Goal: Task Accomplishment & Management: Use online tool/utility

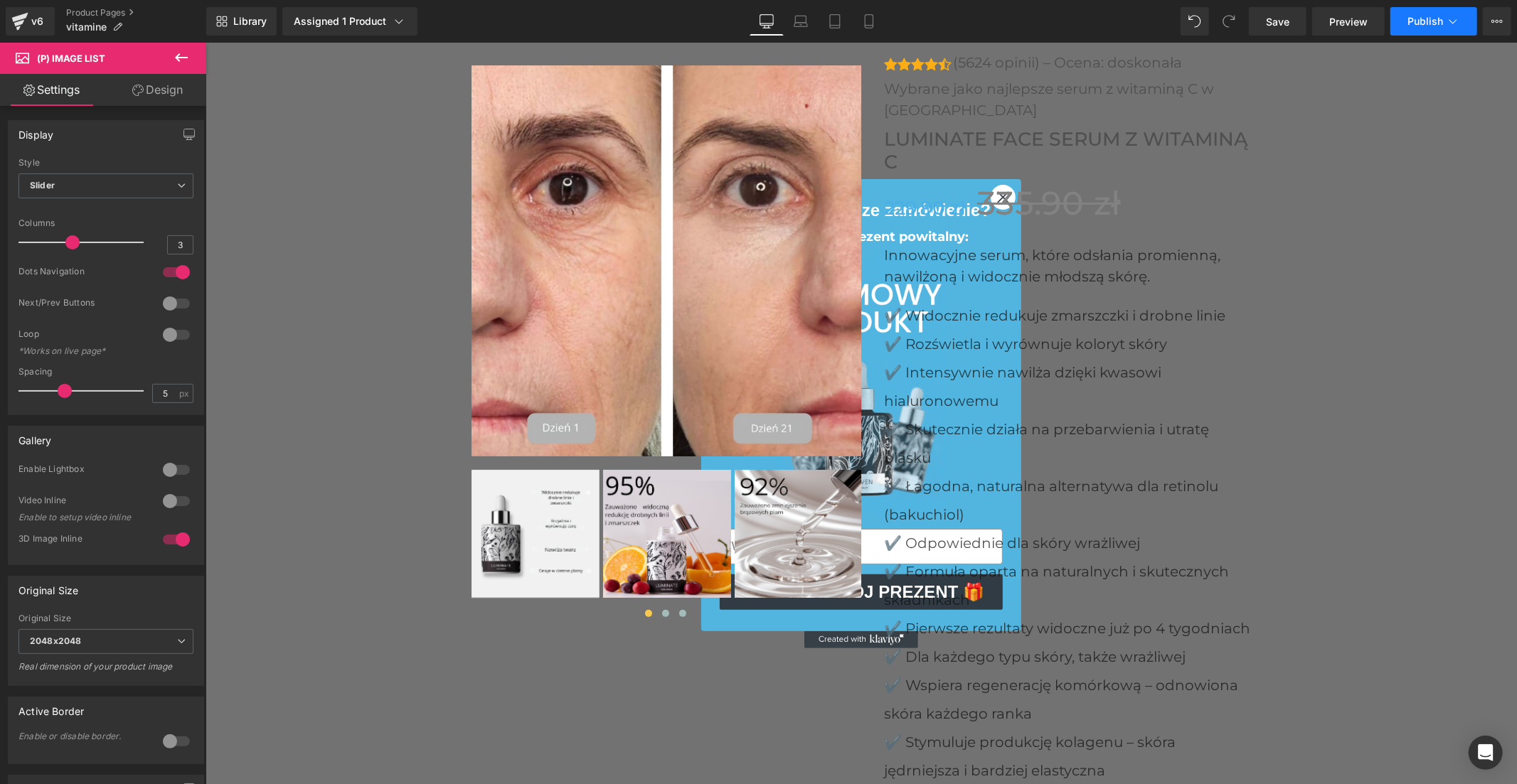
click at [1394, 23] on button "Publish" at bounding box center [1433, 21] width 87 height 29
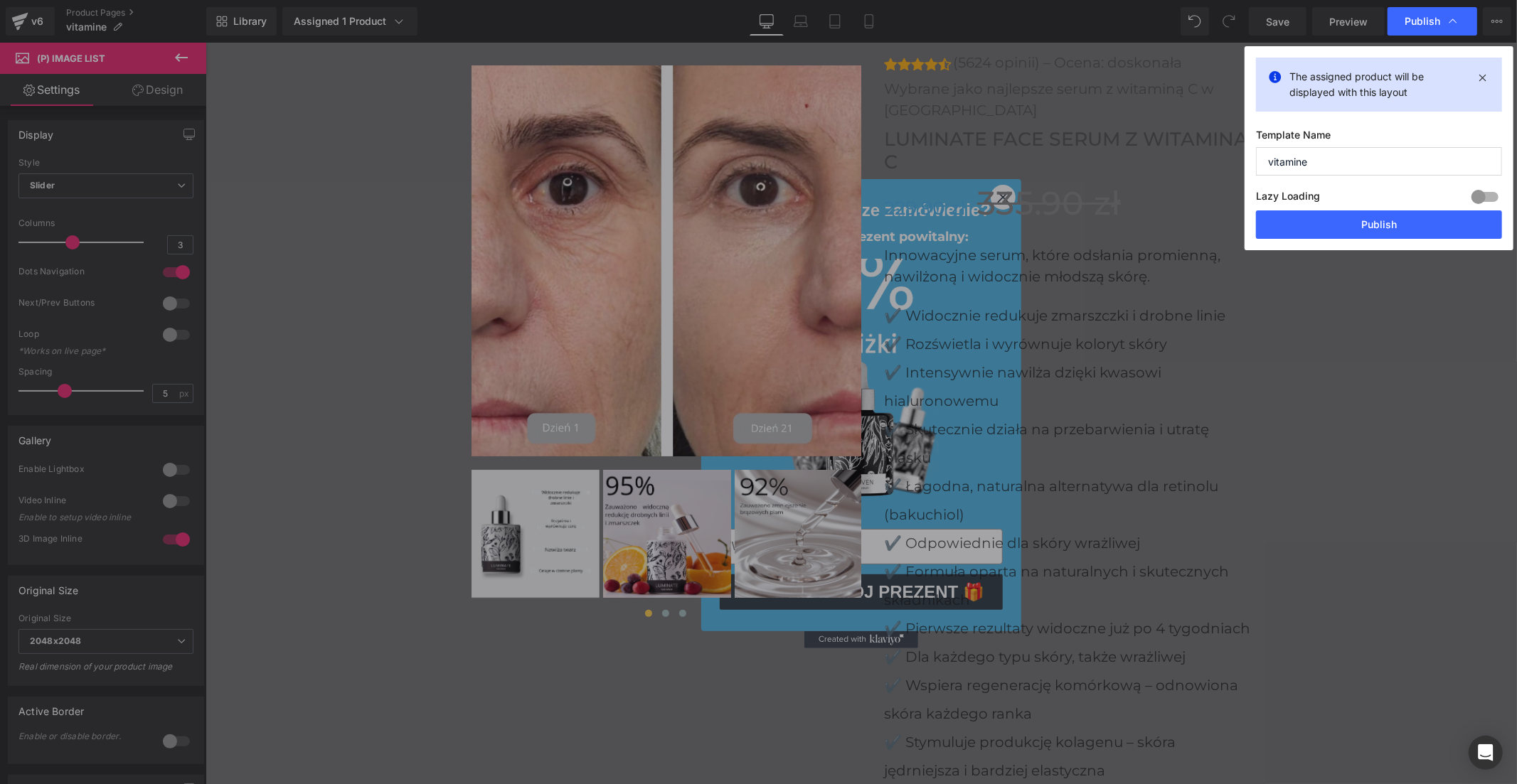
click at [1408, 239] on div "The assigned product will be displayed with this layout Template Name vitamine …" at bounding box center [1378, 148] width 268 height 204
click at [1408, 219] on button "Publish" at bounding box center [1378, 224] width 246 height 29
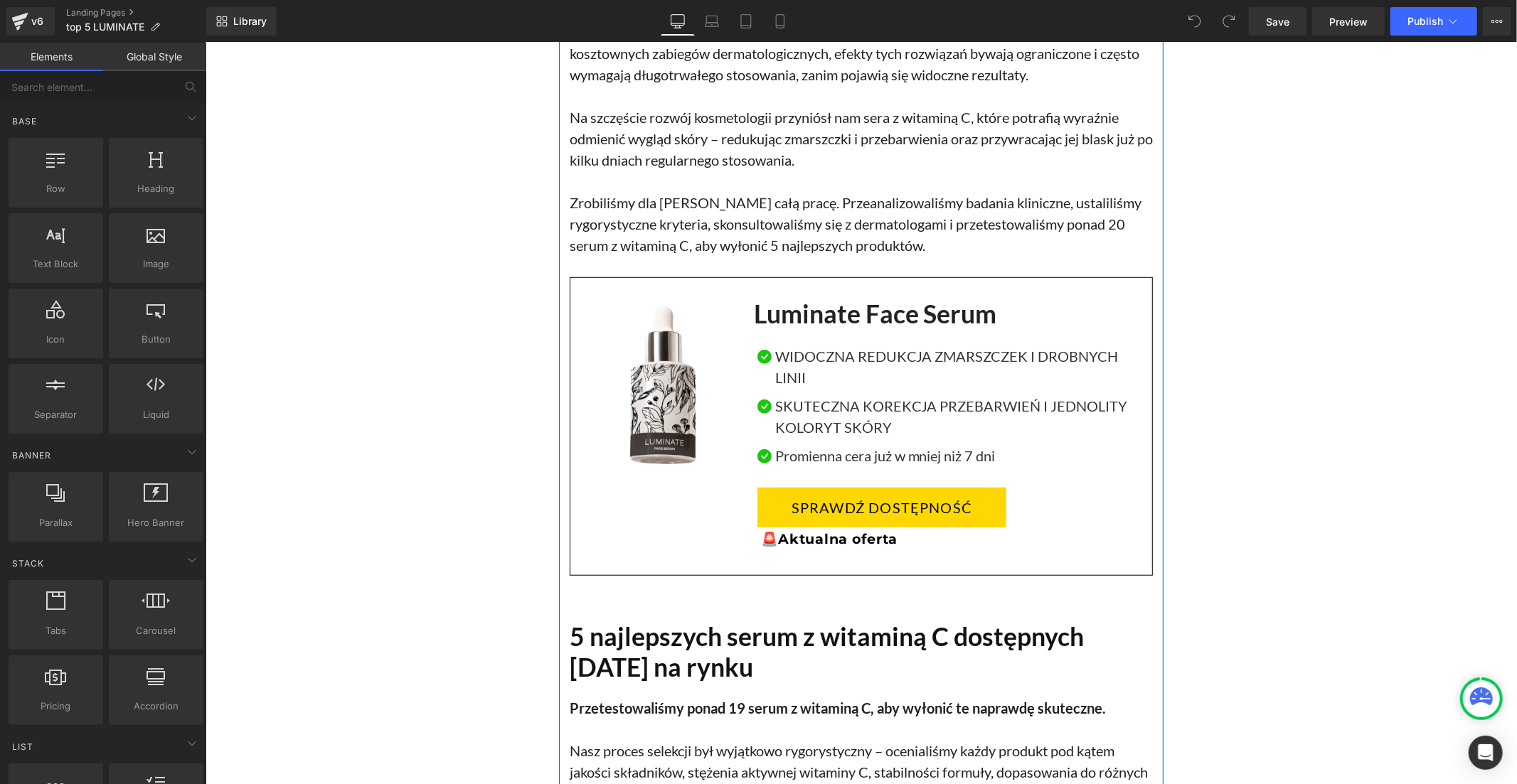
scroll to position [948, 0]
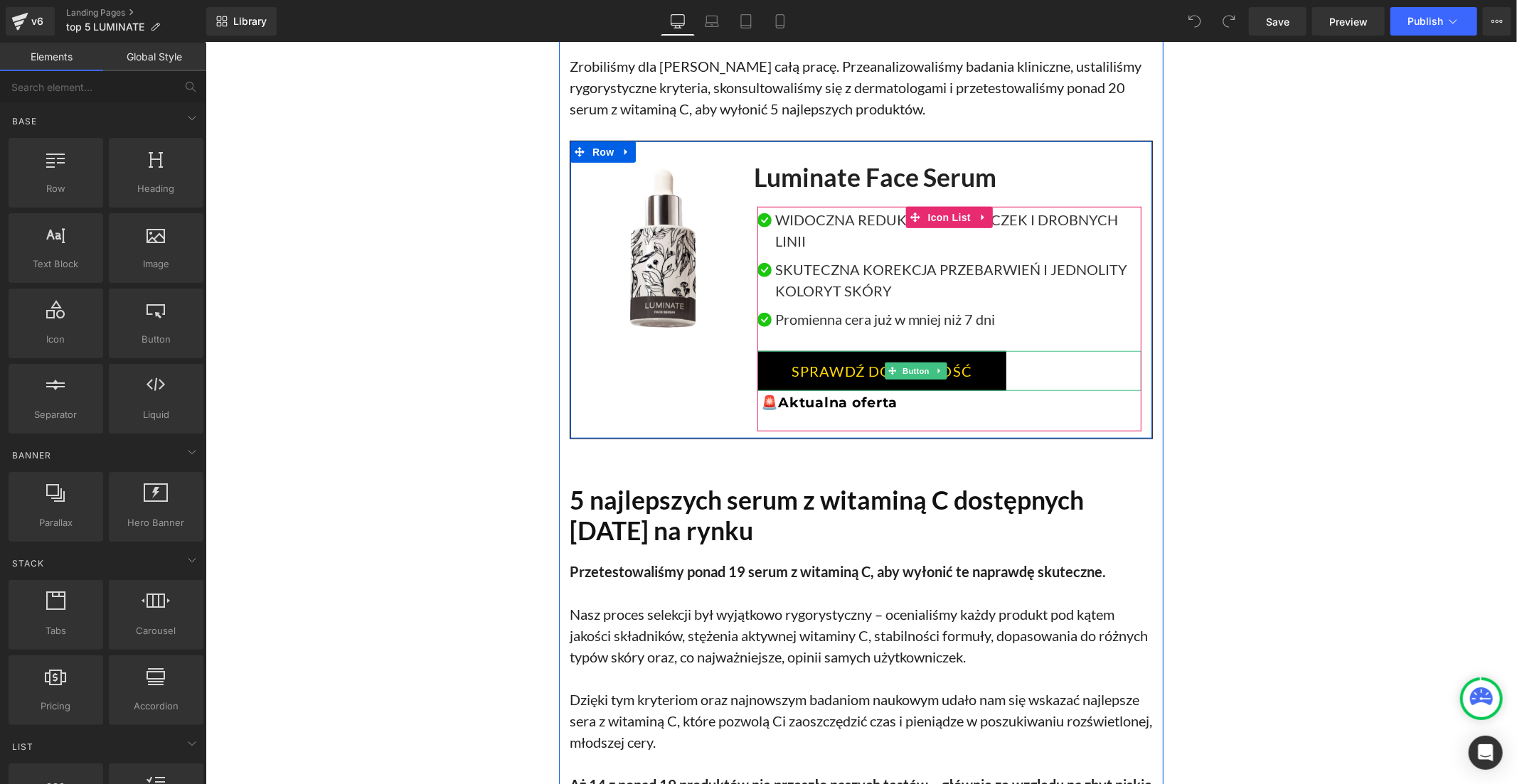
click at [804, 351] on link "SPRAWDŹ DOSTĘPNOŚĆ" at bounding box center [881, 370] width 249 height 40
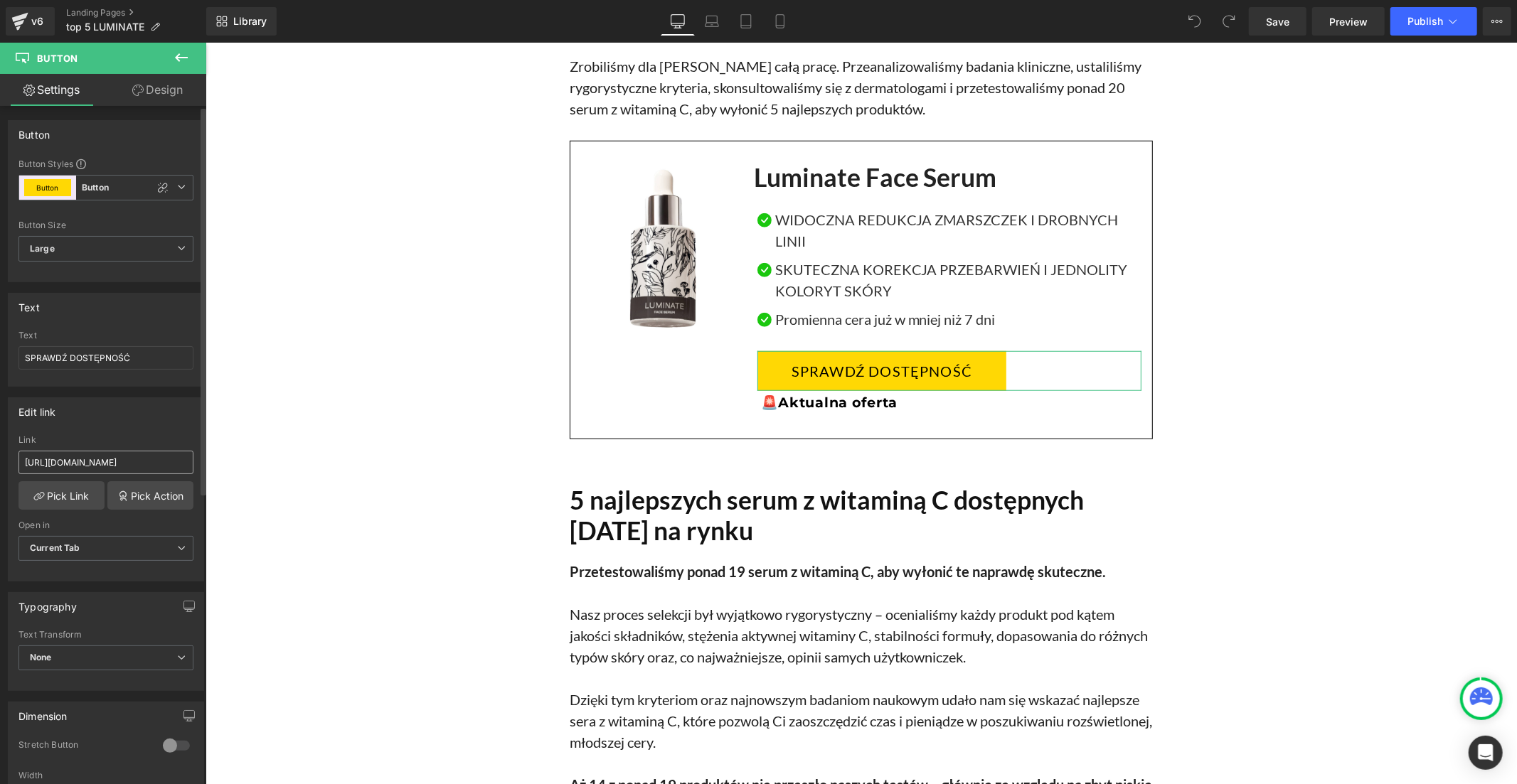
click at [126, 469] on input "https://inovita.co/products/luminate-face-serum-vitamine-c" at bounding box center [106, 463] width 175 height 23
type input "https://inovitapolska.com/products/luminate-face-serum-z-witamina-c"
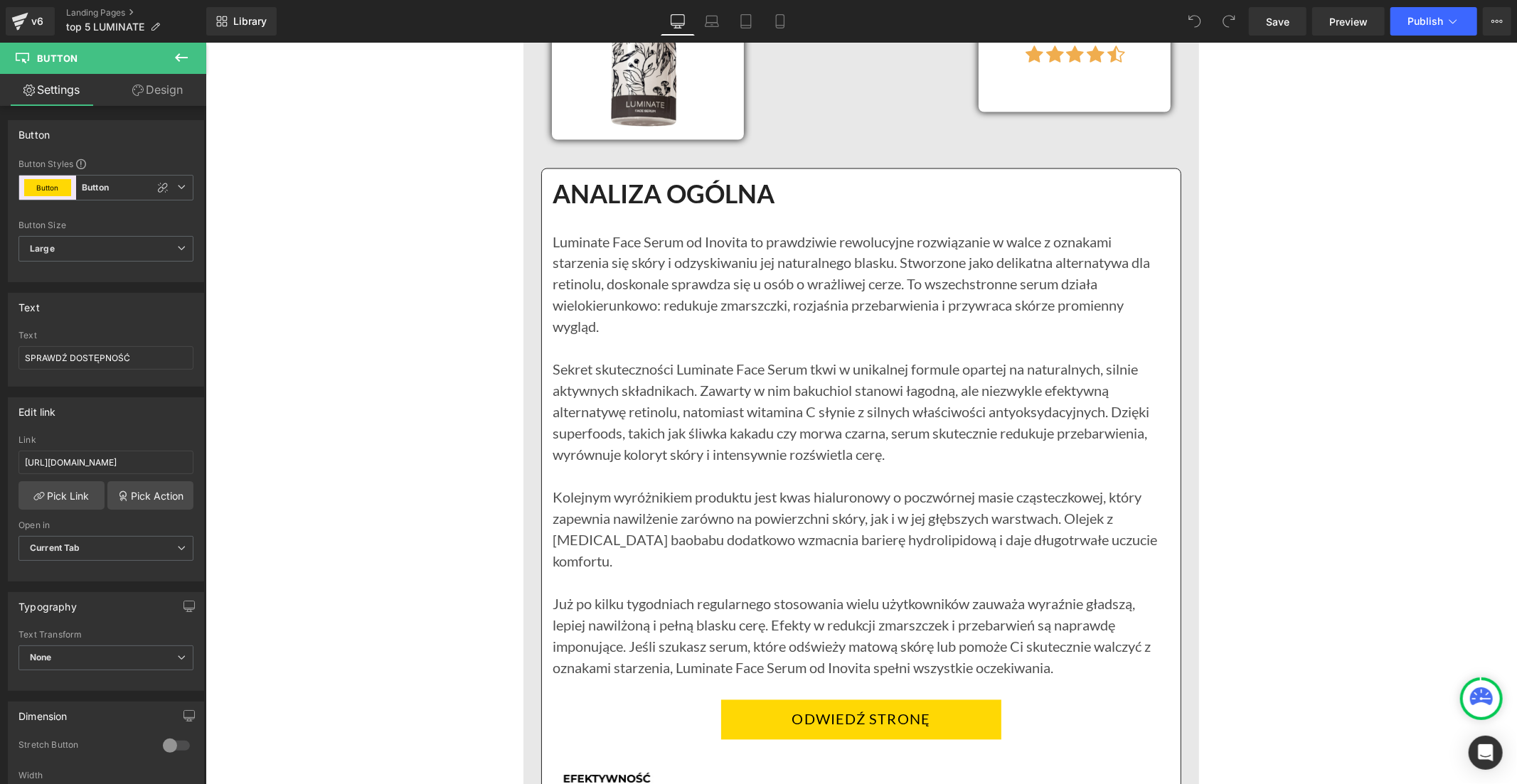
scroll to position [2448, 0]
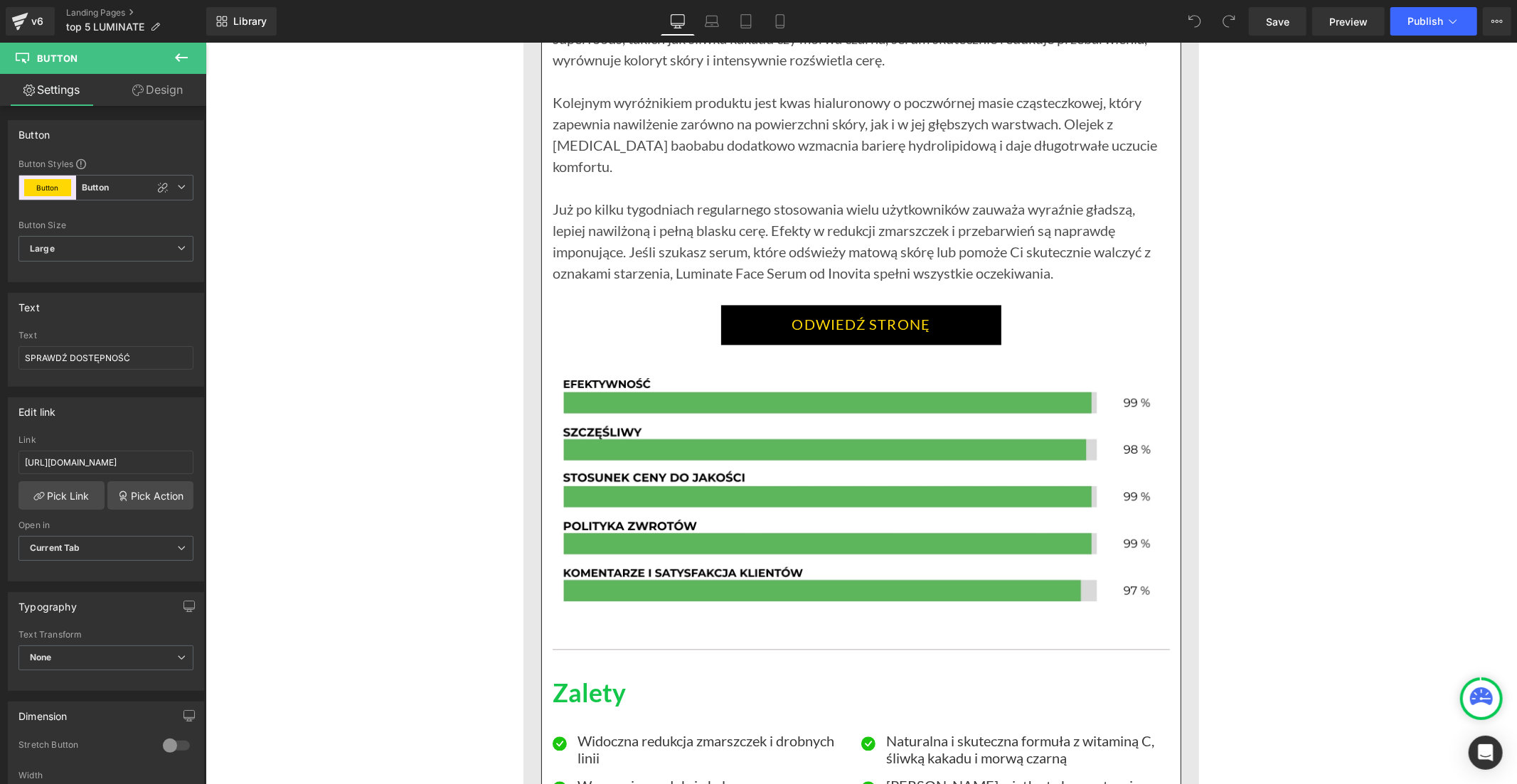
click at [745, 304] on link "ODWIEDŹ STRONĘ" at bounding box center [860, 324] width 281 height 40
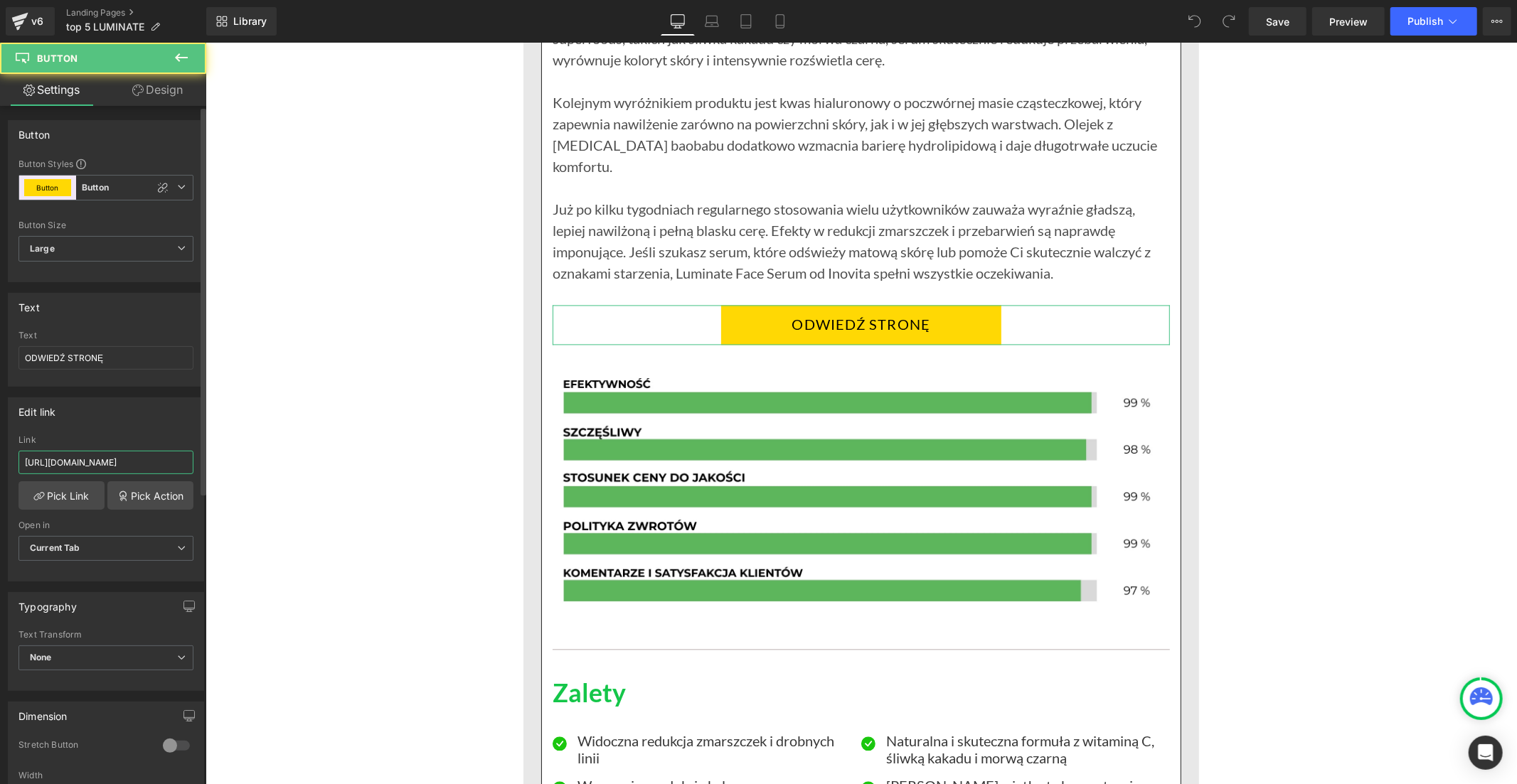
click at [145, 458] on input "https://inovita.co/products/luminate-face-serum-vitamine-c" at bounding box center [106, 463] width 175 height 23
paste input "polska.com/products/luminate-face-serum-z-witamina"
type input "https://inovitapolska.com/products/luminate-face-serum-z-witamina-c"
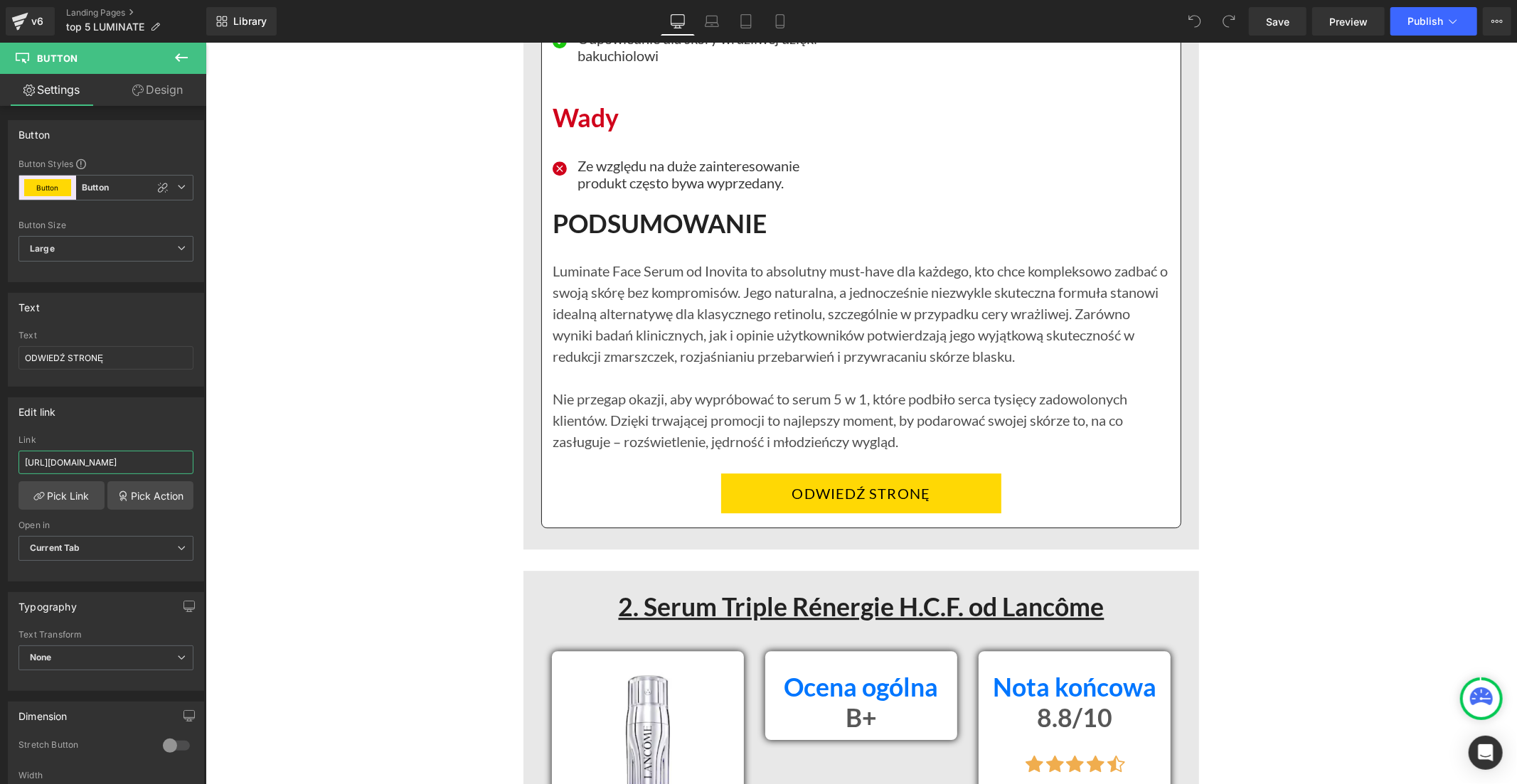
scroll to position [3317, 0]
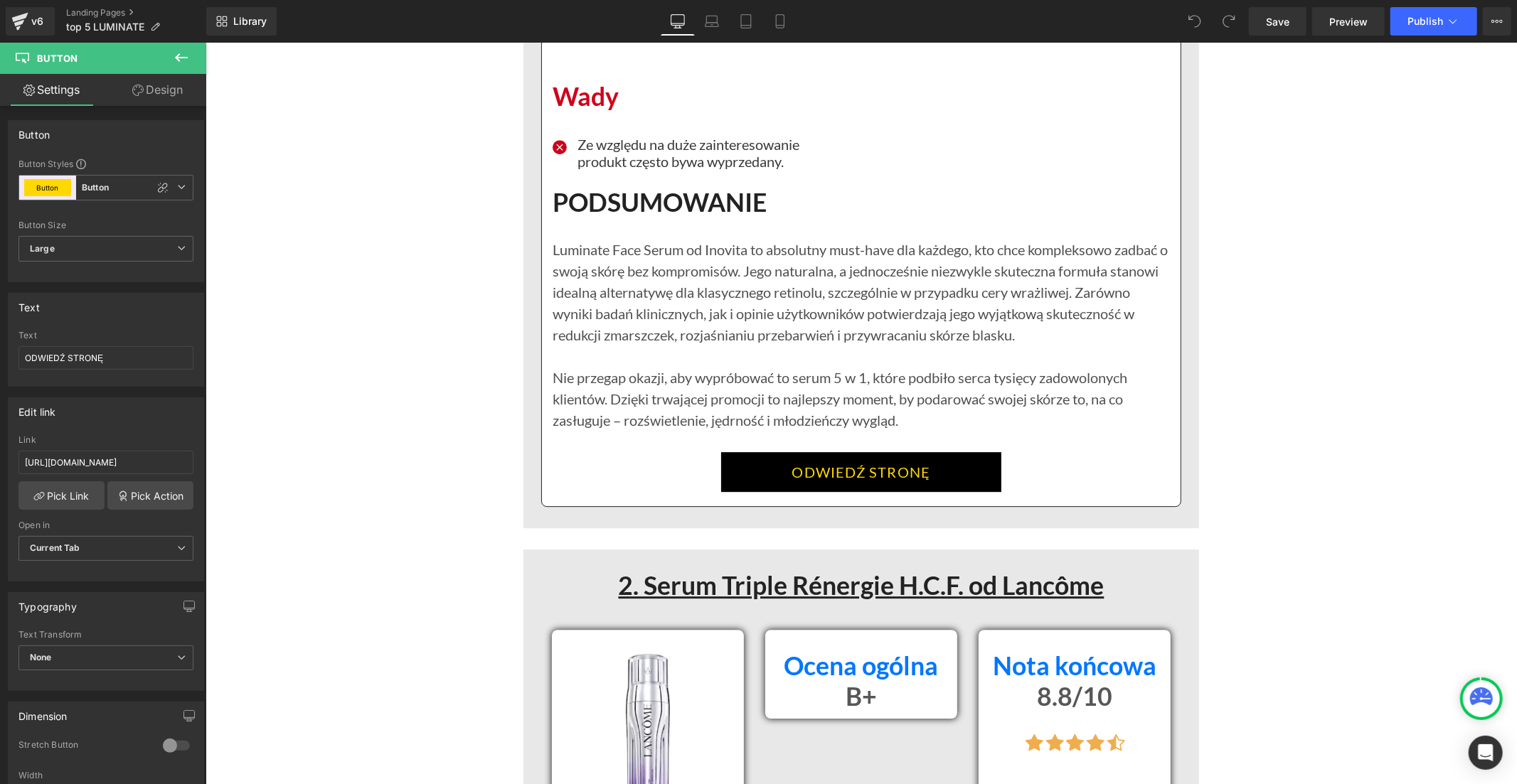
click at [734, 453] on link "ODWIEDŹ STRONĘ" at bounding box center [860, 472] width 281 height 40
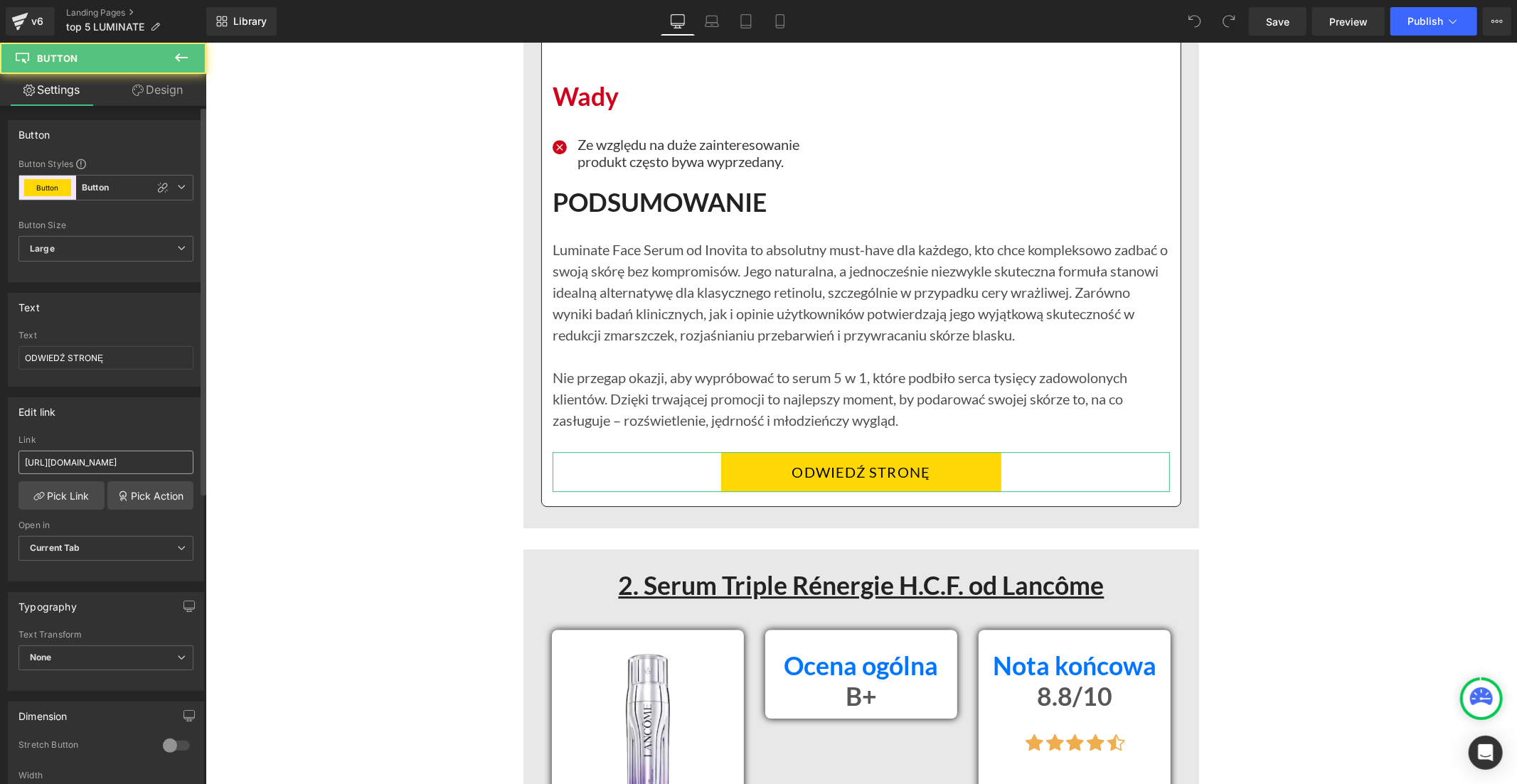
click at [158, 466] on input "https://inovita.co/products/luminate-face-serum-vitamine-c" at bounding box center [106, 463] width 175 height 23
type input "https://inovitapolska.com/products/luminate-face-serum-z-witamina-c"
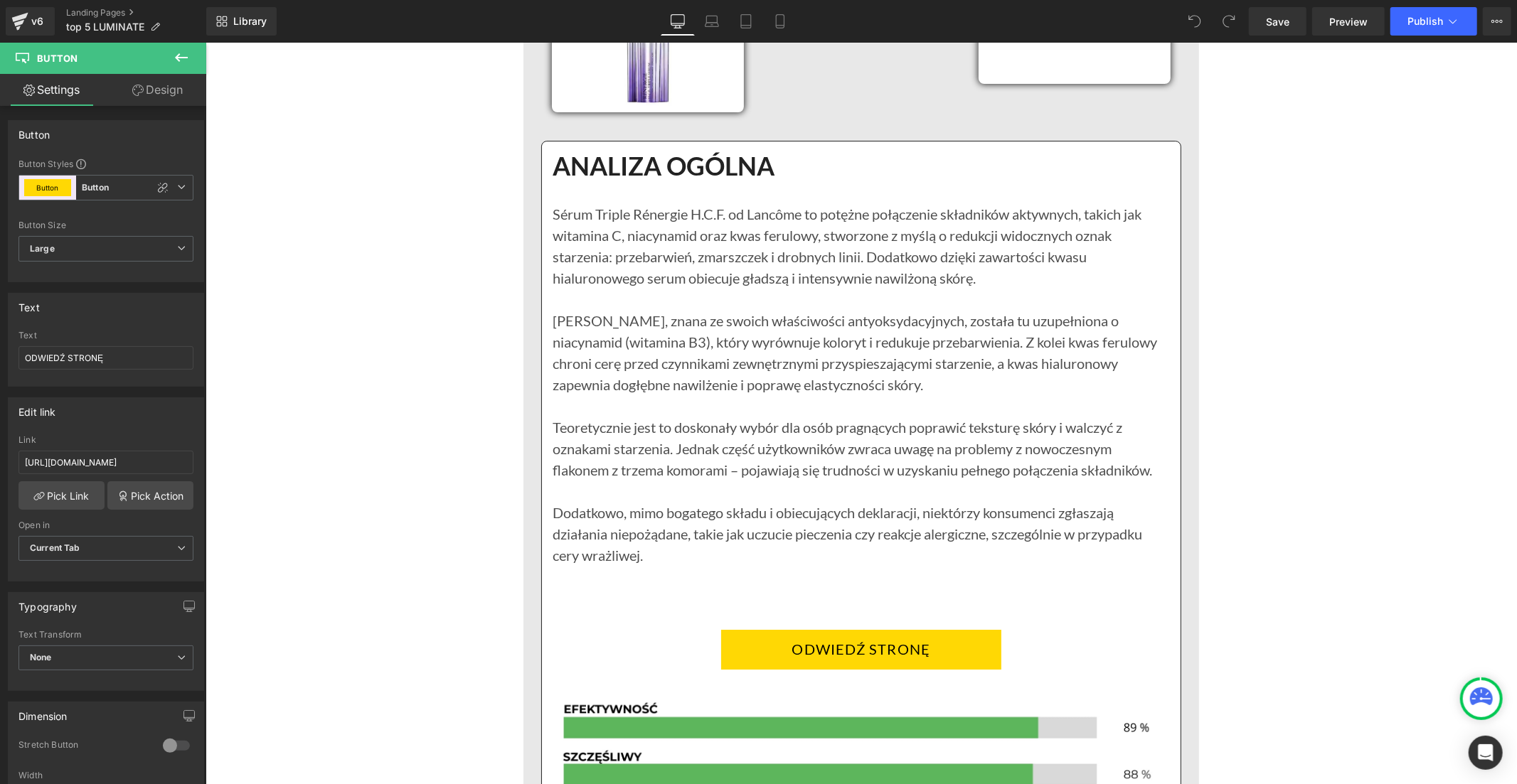
scroll to position [4185, 0]
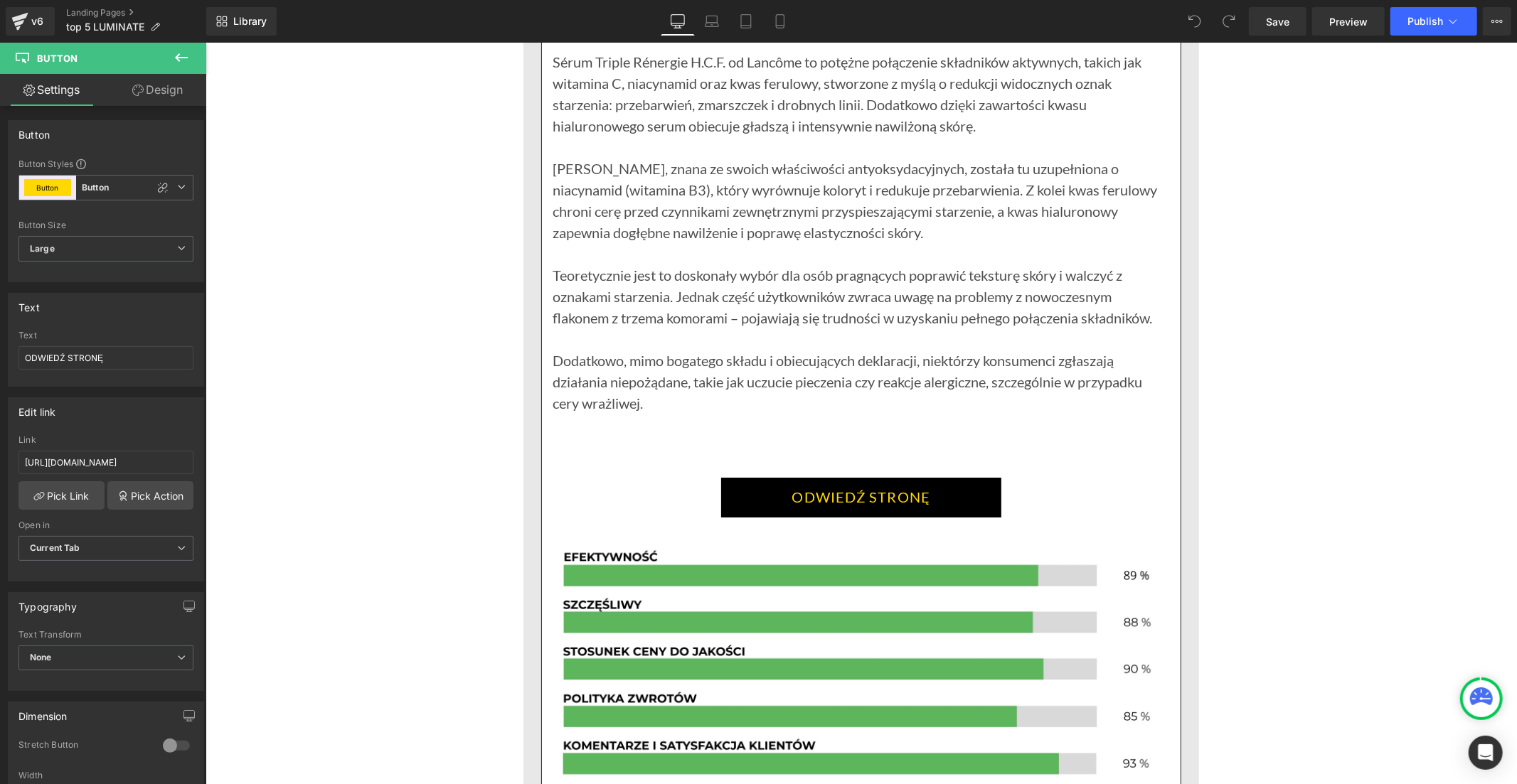
click at [789, 478] on link "ODWIEDŹ STRONĘ" at bounding box center [860, 497] width 281 height 40
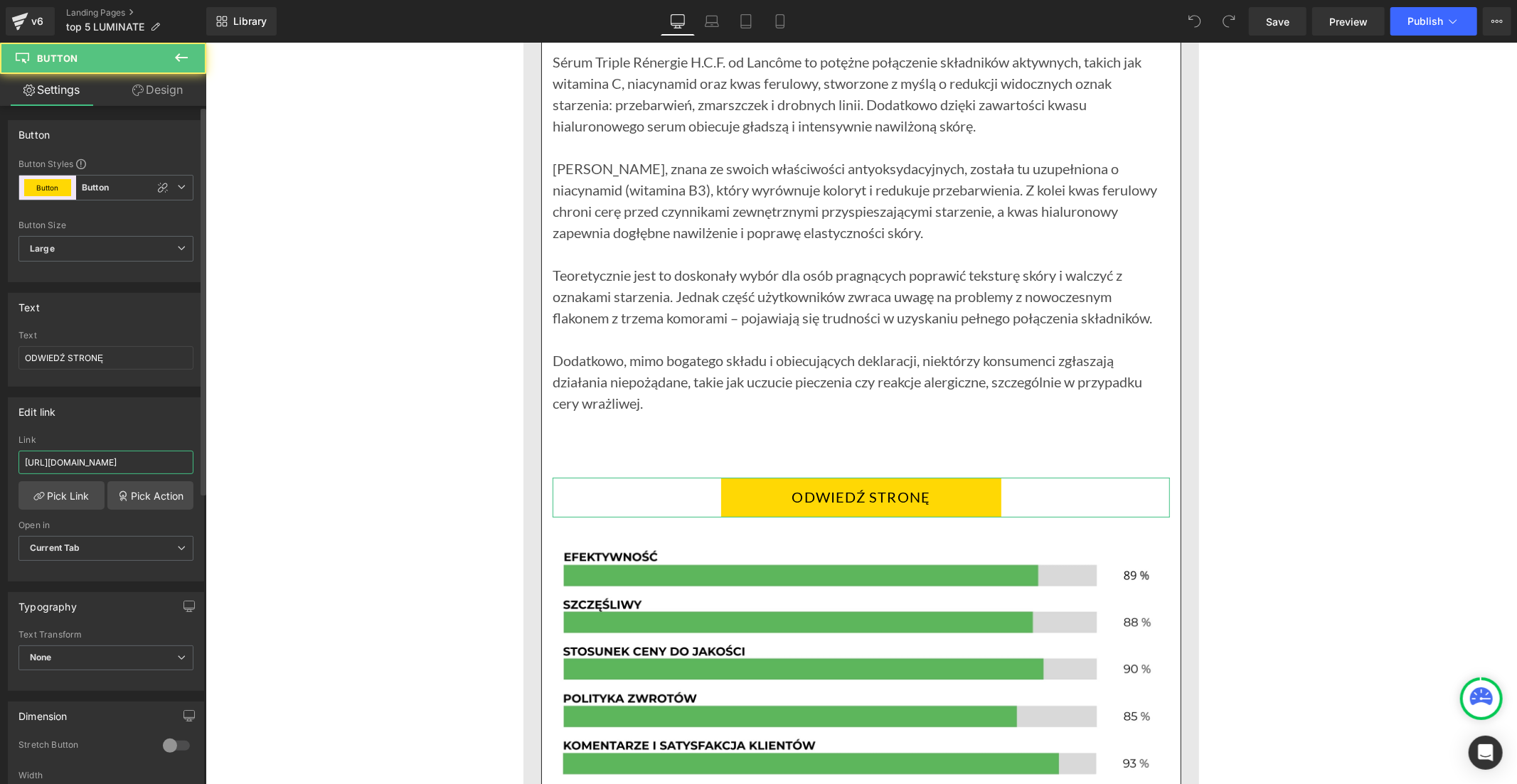
click at [151, 464] on input "https://inovita.co/products/luminate-face-serum-vitamine-c" at bounding box center [106, 463] width 175 height 23
type input "https://inovitapolska.com/products/luminate-face-serum-z-witamina-c"
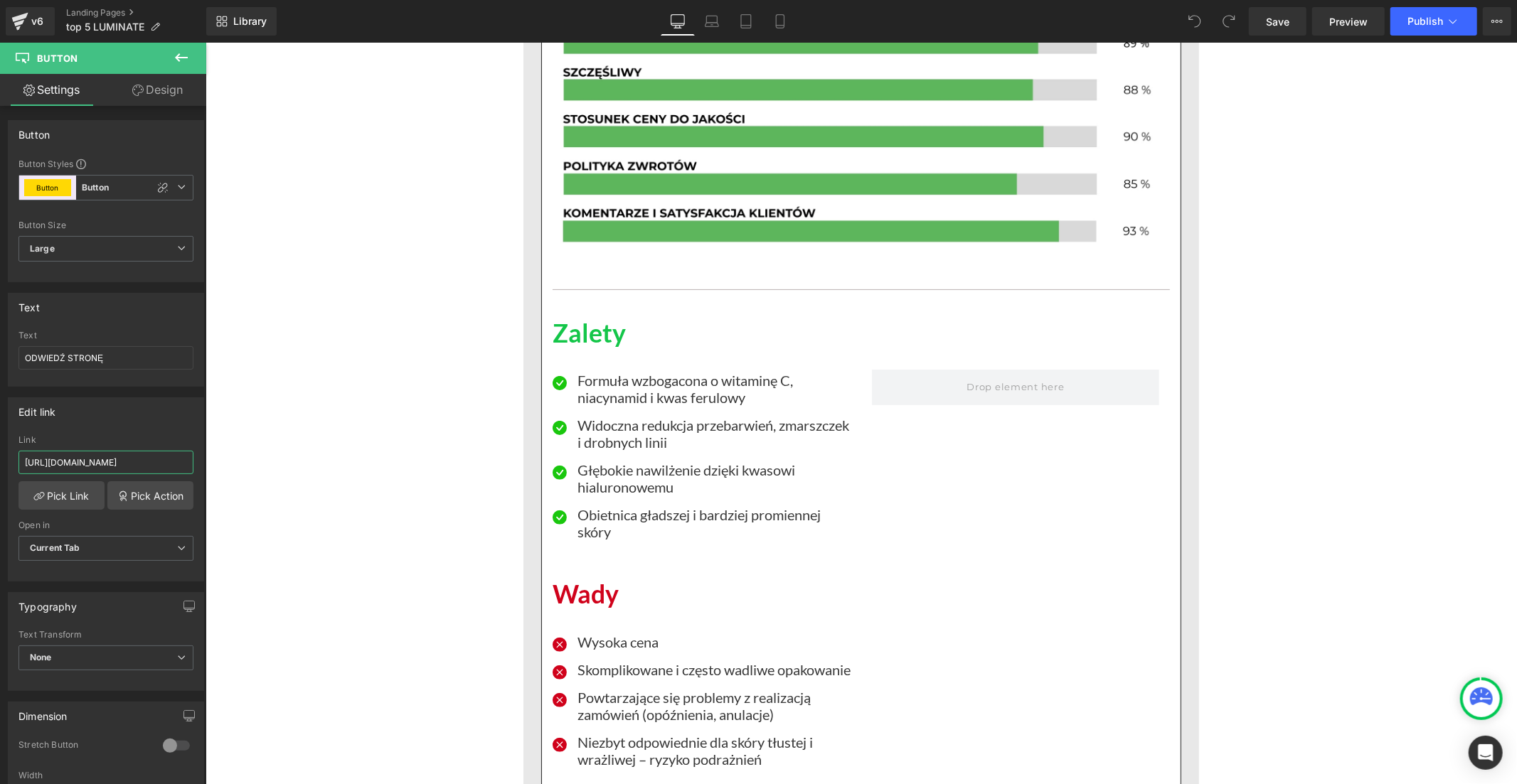
scroll to position [5055, 0]
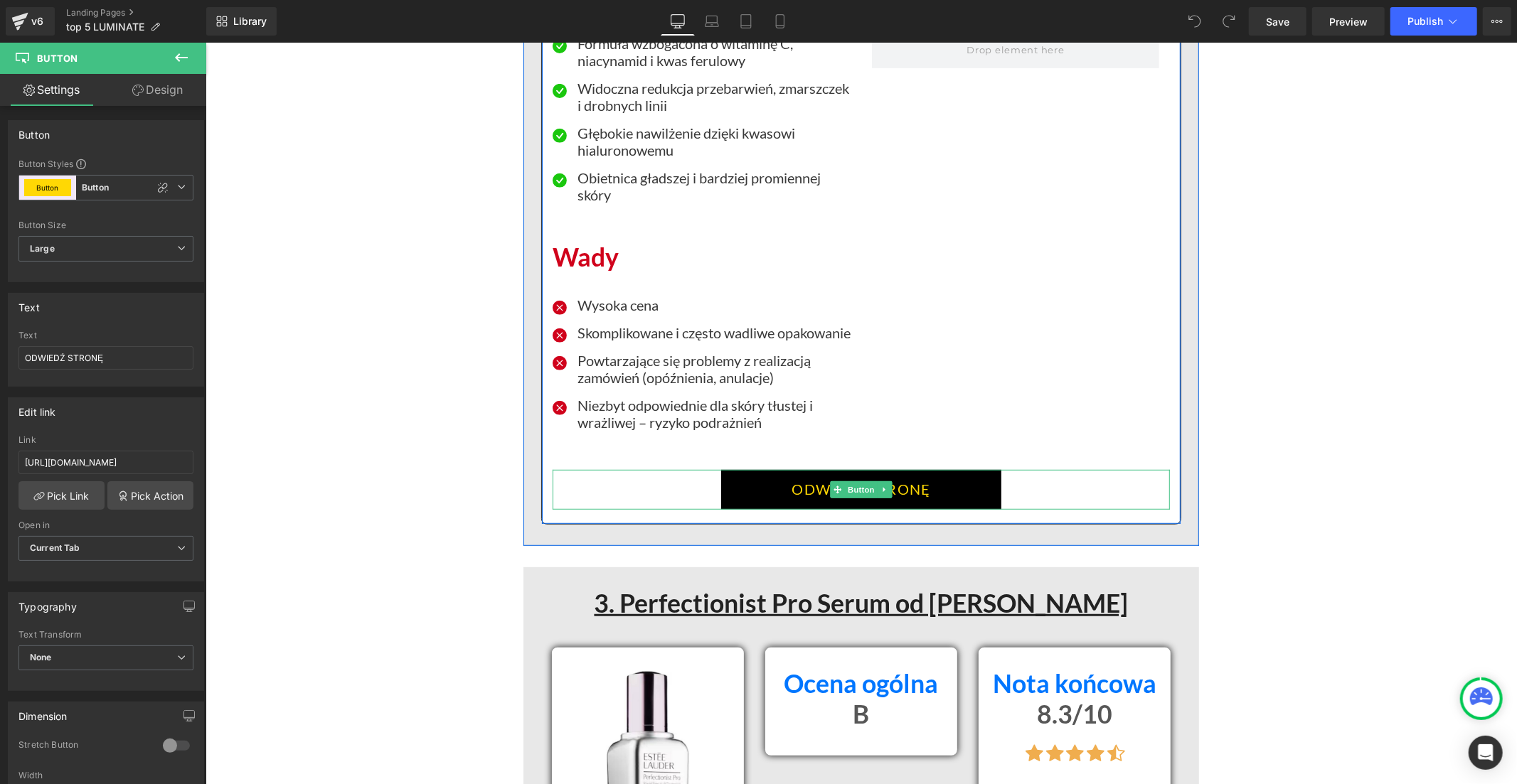
click at [735, 481] on link "ODWIEDŹ STRONĘ" at bounding box center [860, 489] width 281 height 40
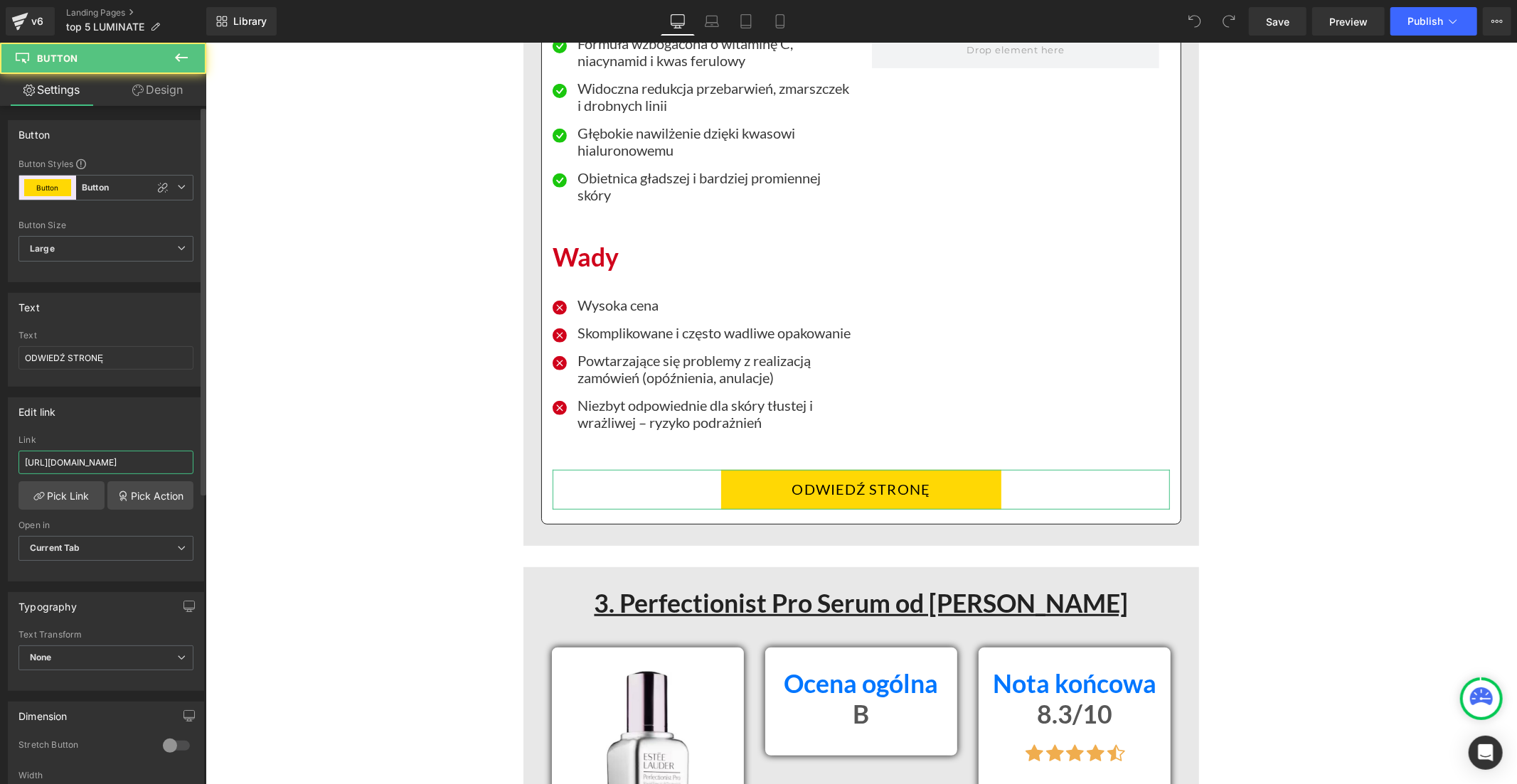
click at [169, 455] on input "https://inovita.co/products/luminate-face-serum-vitamine-c" at bounding box center [106, 463] width 175 height 23
paste input "polska.com/products/luminate-face-serum-z-witamina"
type input "https://inovitapolska.com/products/luminate-face-serum-z-witamina-c"
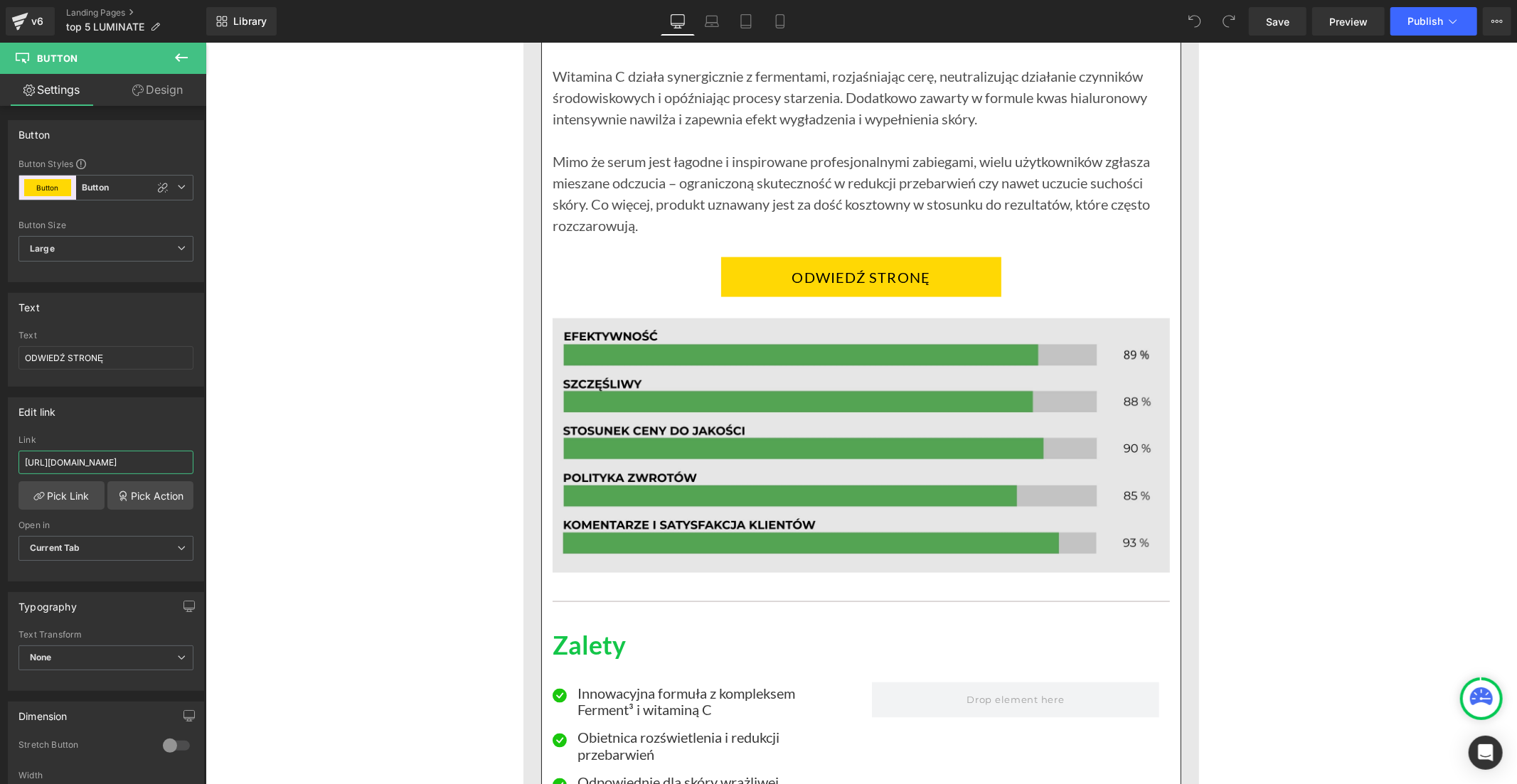
scroll to position [6161, 0]
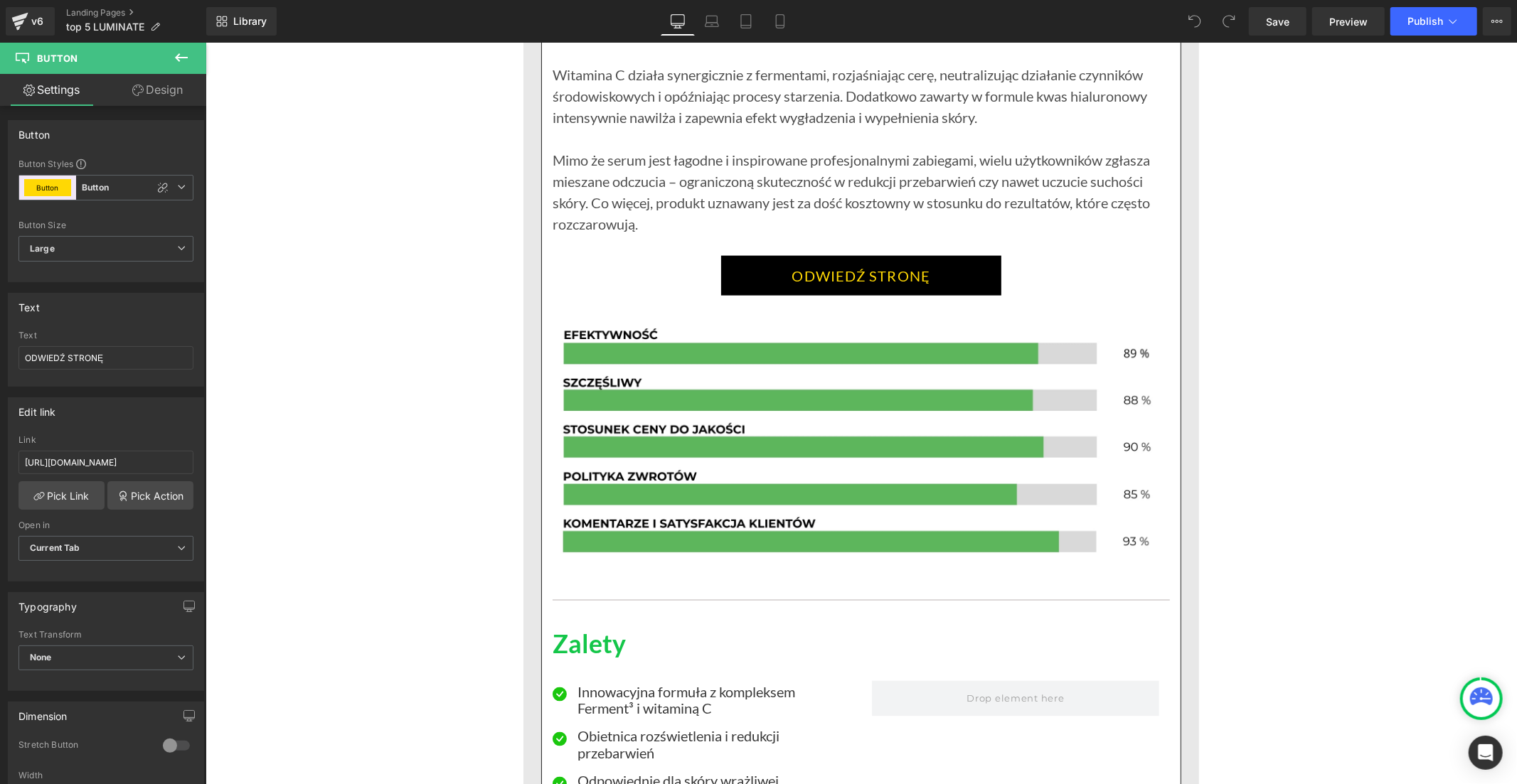
click at [747, 281] on link "ODWIEDŹ STRONĘ" at bounding box center [860, 275] width 281 height 40
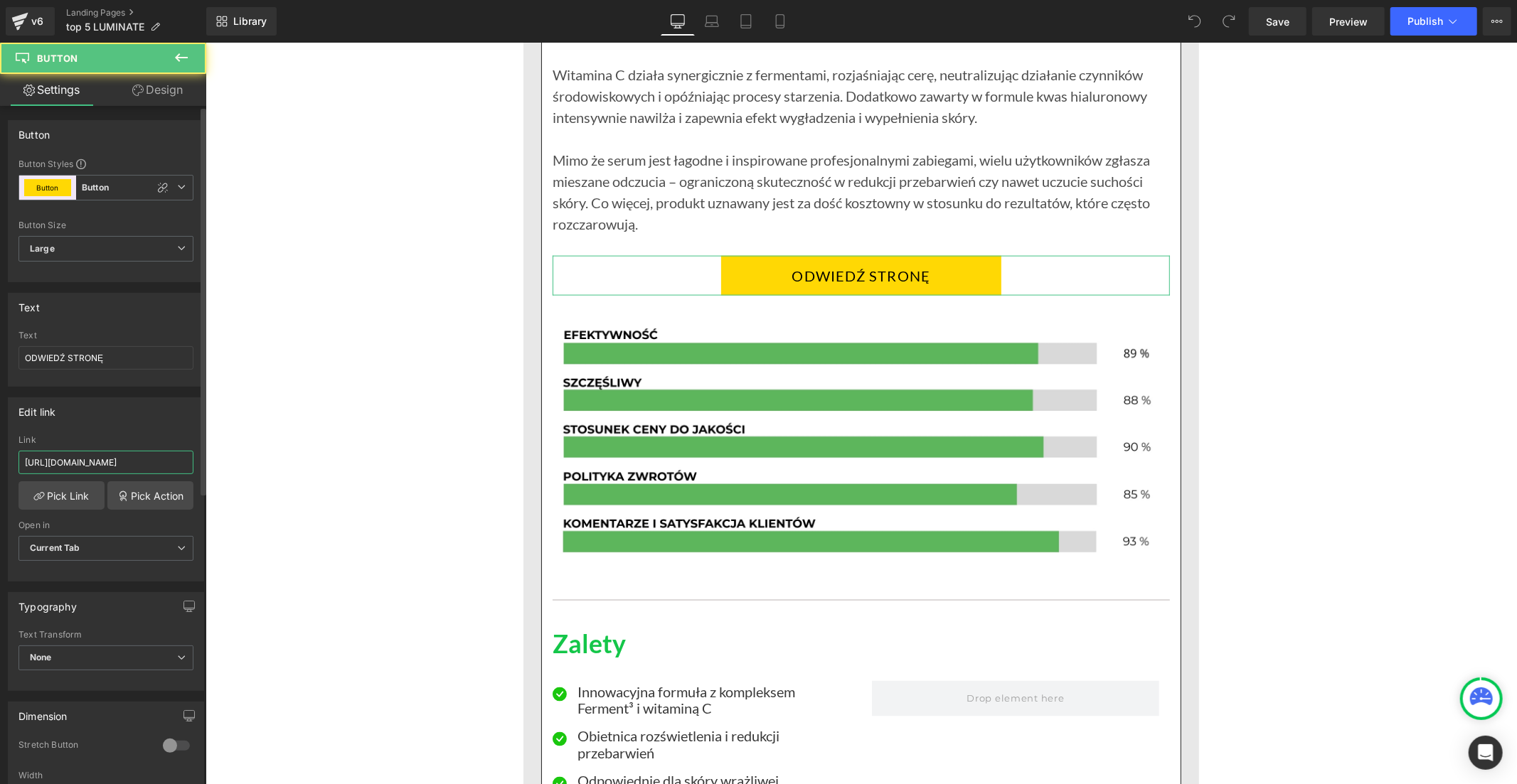
click at [116, 461] on input "https://inovita.co/products/luminate-face-serum-vitamine-c" at bounding box center [106, 463] width 175 height 23
paste input "polska.com/products/luminate-face-serum-z-witamina"
type input "https://inovitapolska.com/products/luminate-face-serum-z-witamina-c"
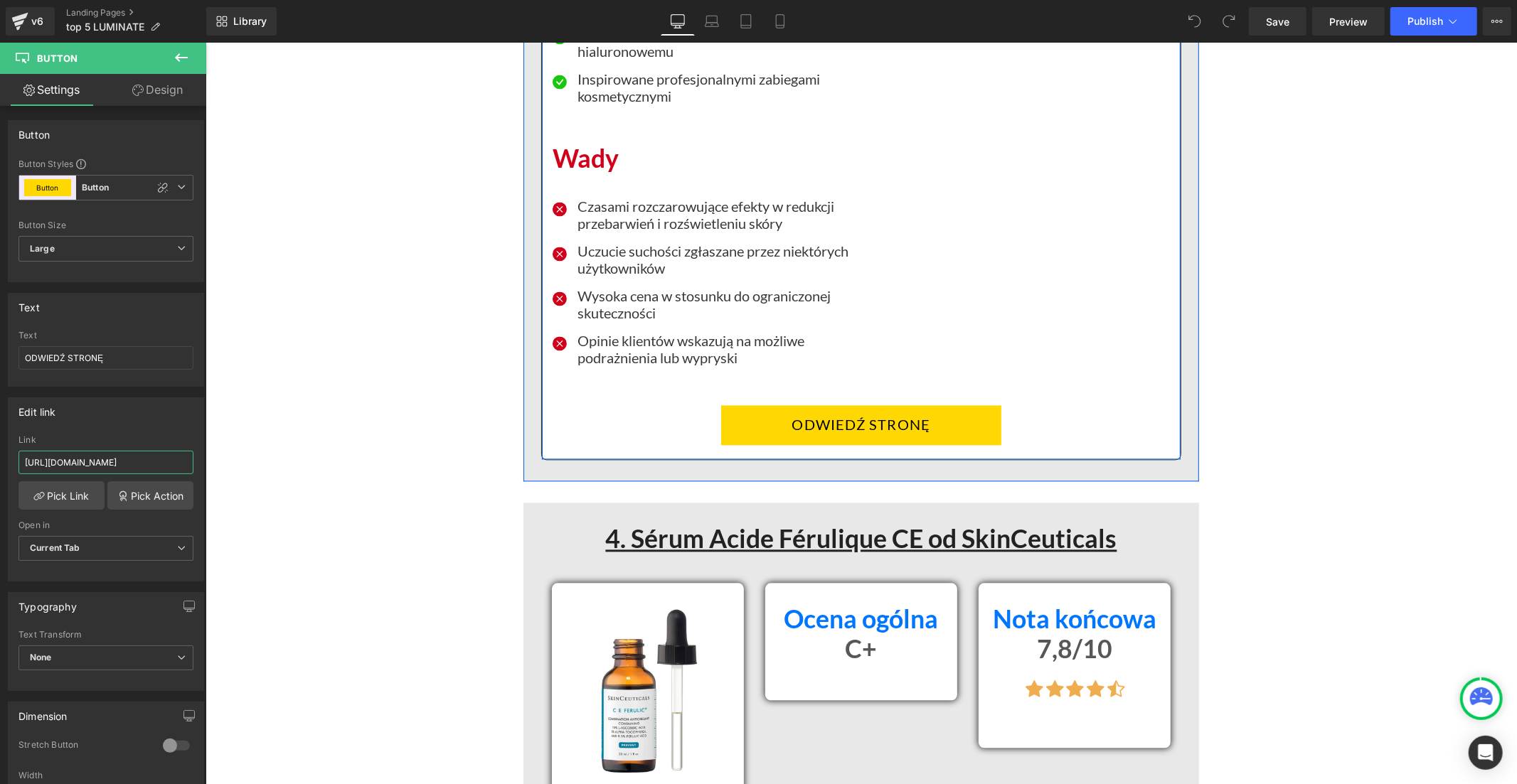
scroll to position [7030, 0]
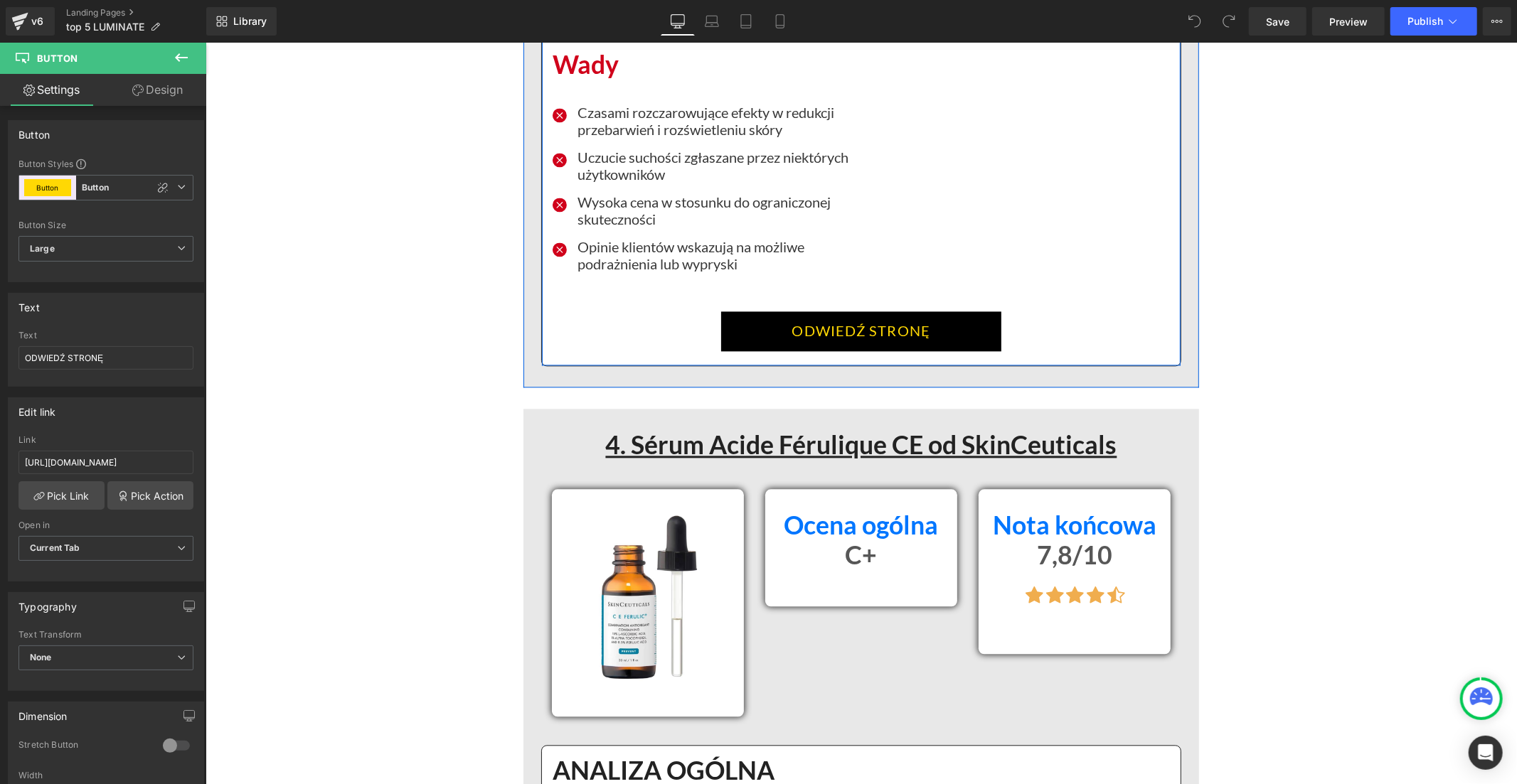
click at [758, 320] on link "ODWIEDŹ STRONĘ" at bounding box center [860, 331] width 281 height 40
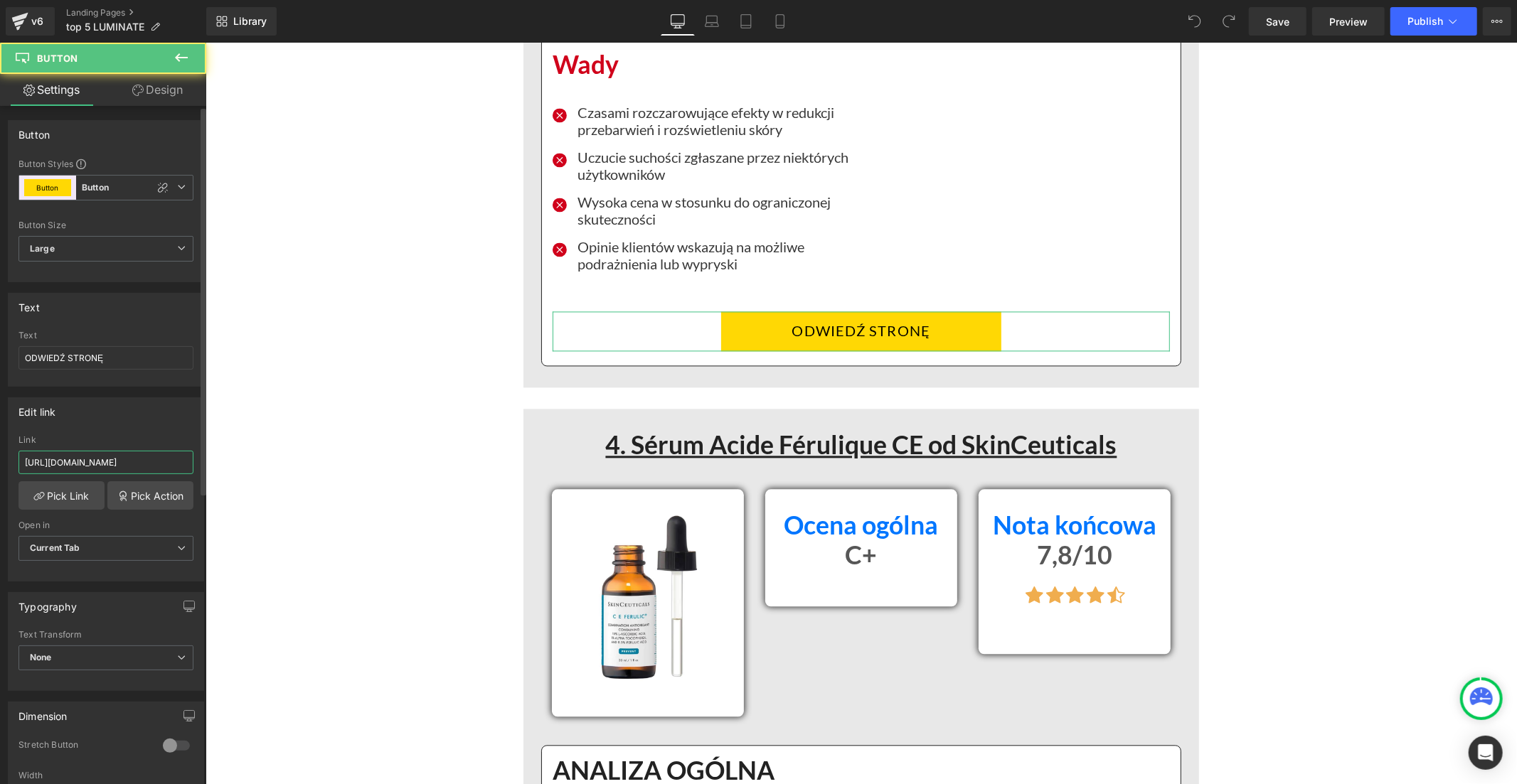
click at [98, 458] on input "https://inovita.co/products/luminate-face-serum-vitamine-c" at bounding box center [106, 463] width 175 height 23
paste input "polska.com/products/luminate-face-serum-z-witamina"
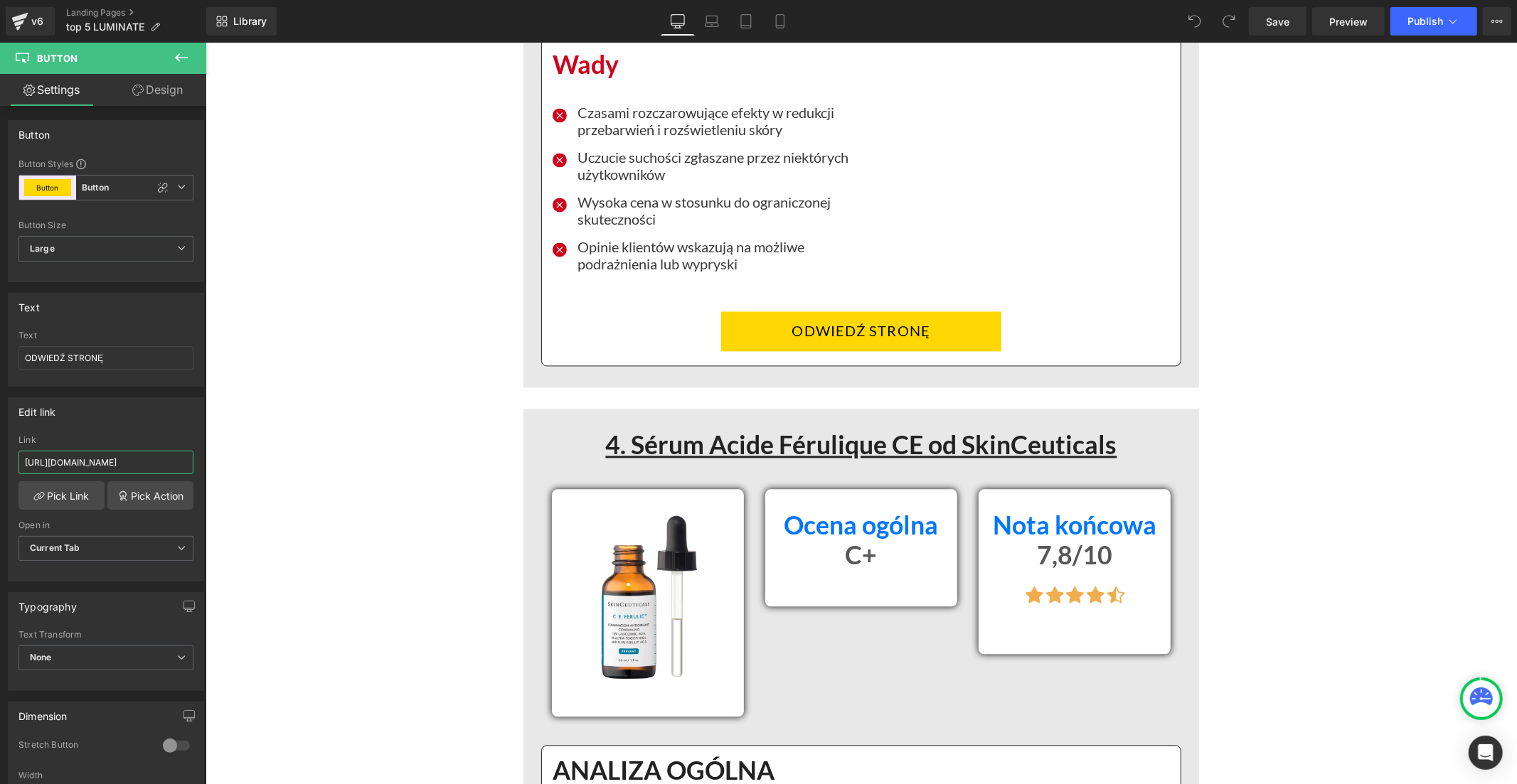
type input "https://inovitapolska.com/products/luminate-face-serum-z-witamina-c"
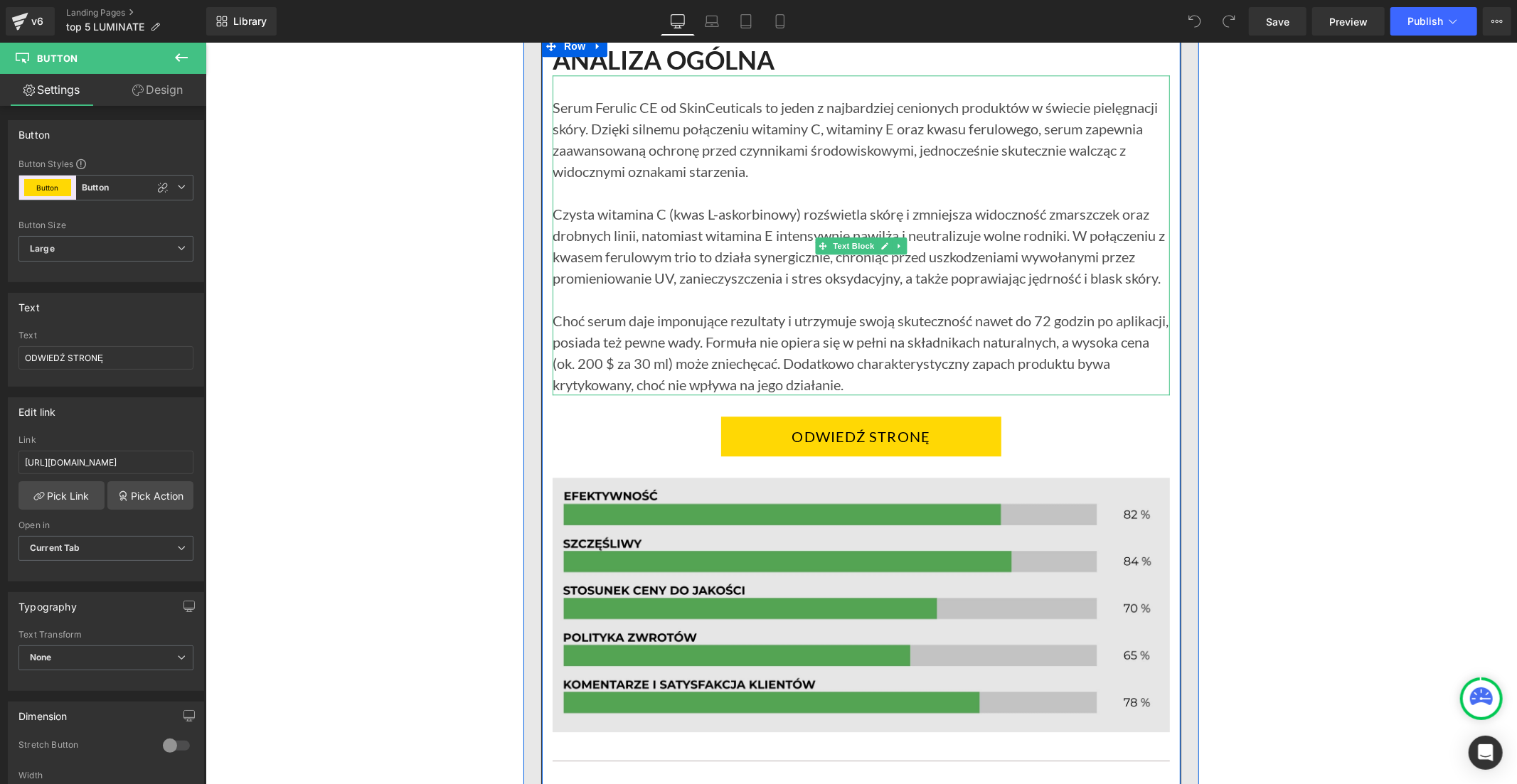
scroll to position [7740, 0]
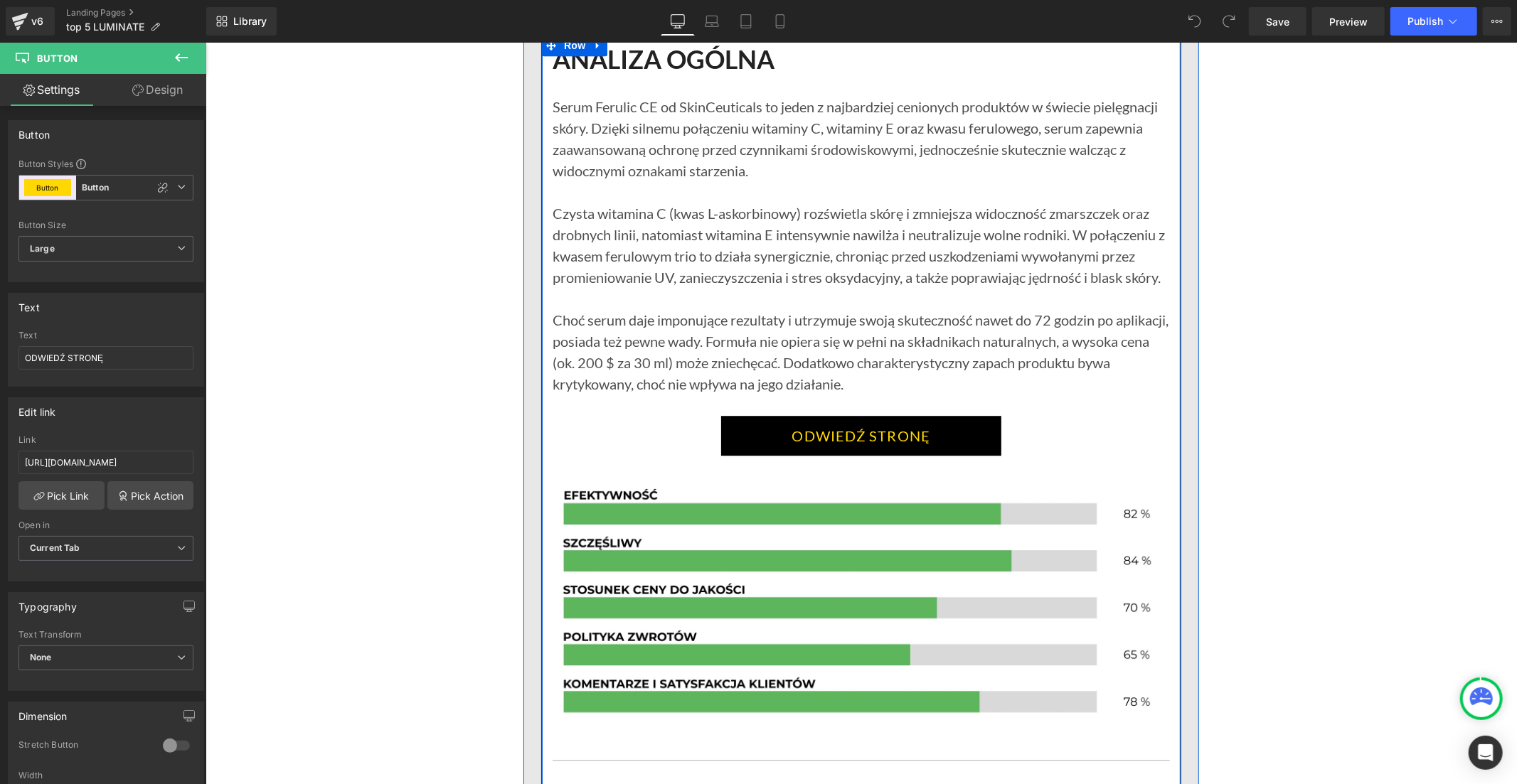
click at [742, 437] on link "ODWIEDŹ STRONĘ" at bounding box center [860, 435] width 281 height 40
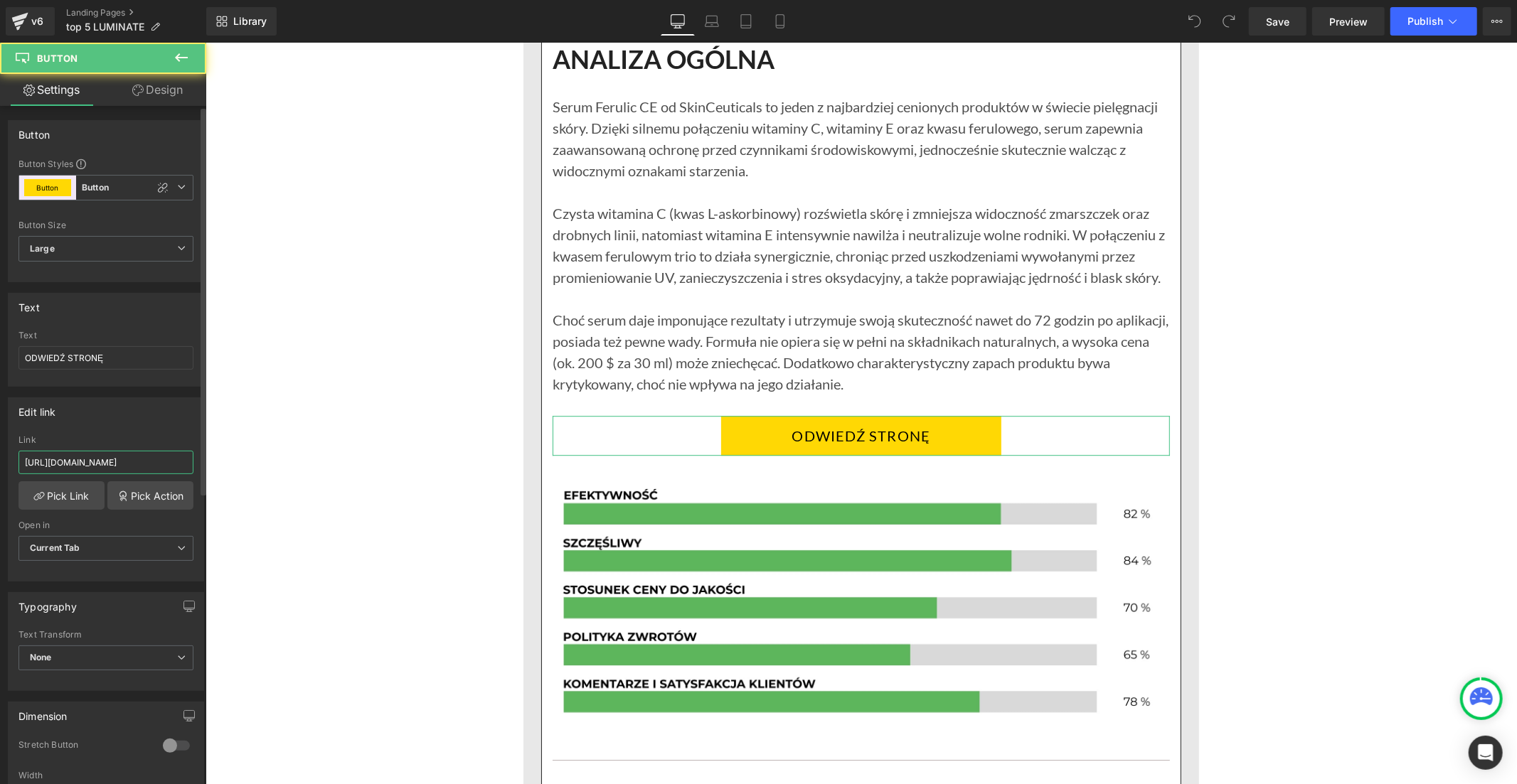
click at [145, 467] on input "https://inovita.co/products/luminate-face-serum-vitamine-c" at bounding box center [106, 463] width 175 height 23
paste input "polska.com/products/luminate-face-serum-z-witamina"
type input "https://inovitapolska.com/products/luminate-face-serum-z-witamina-c"
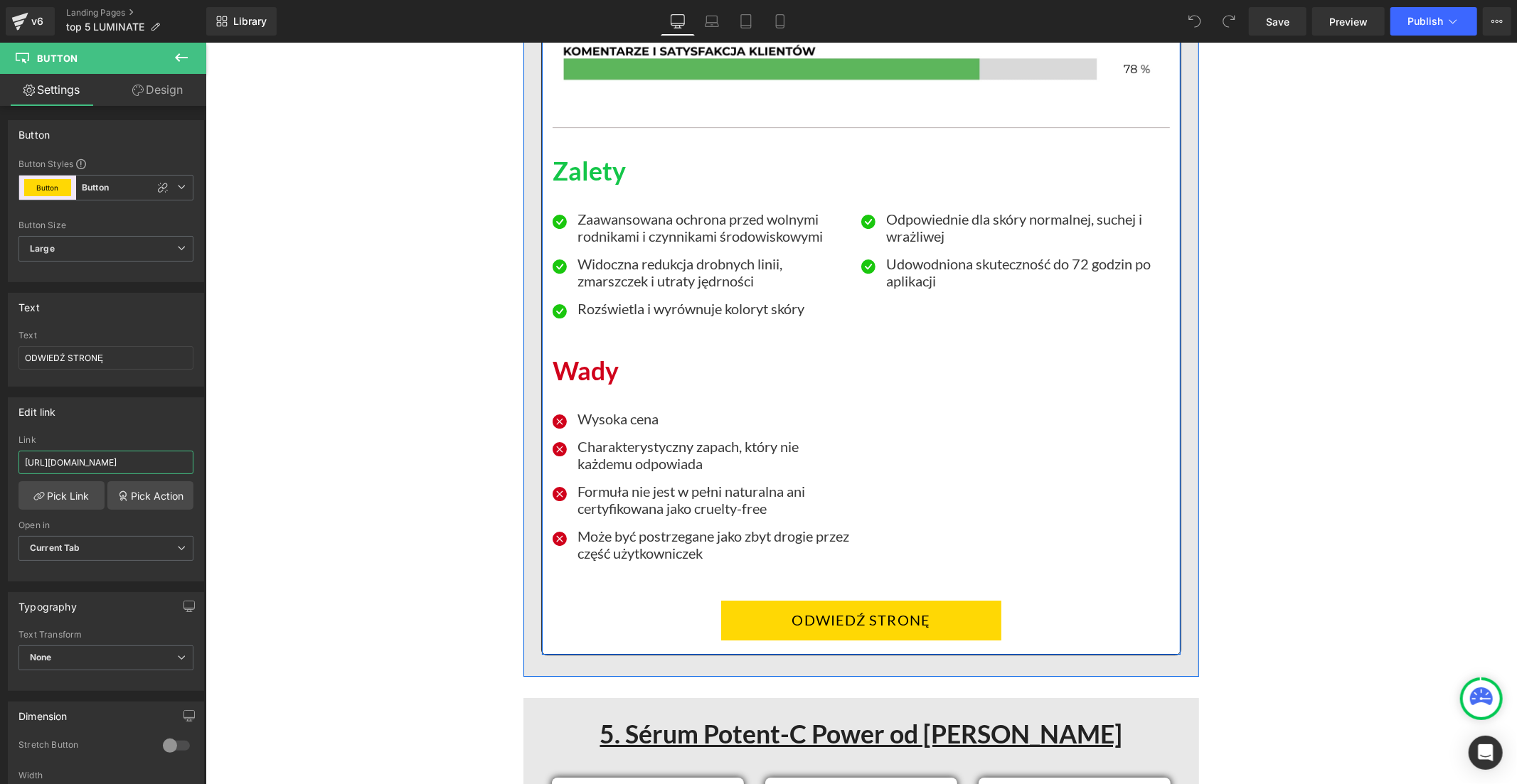
scroll to position [8609, 0]
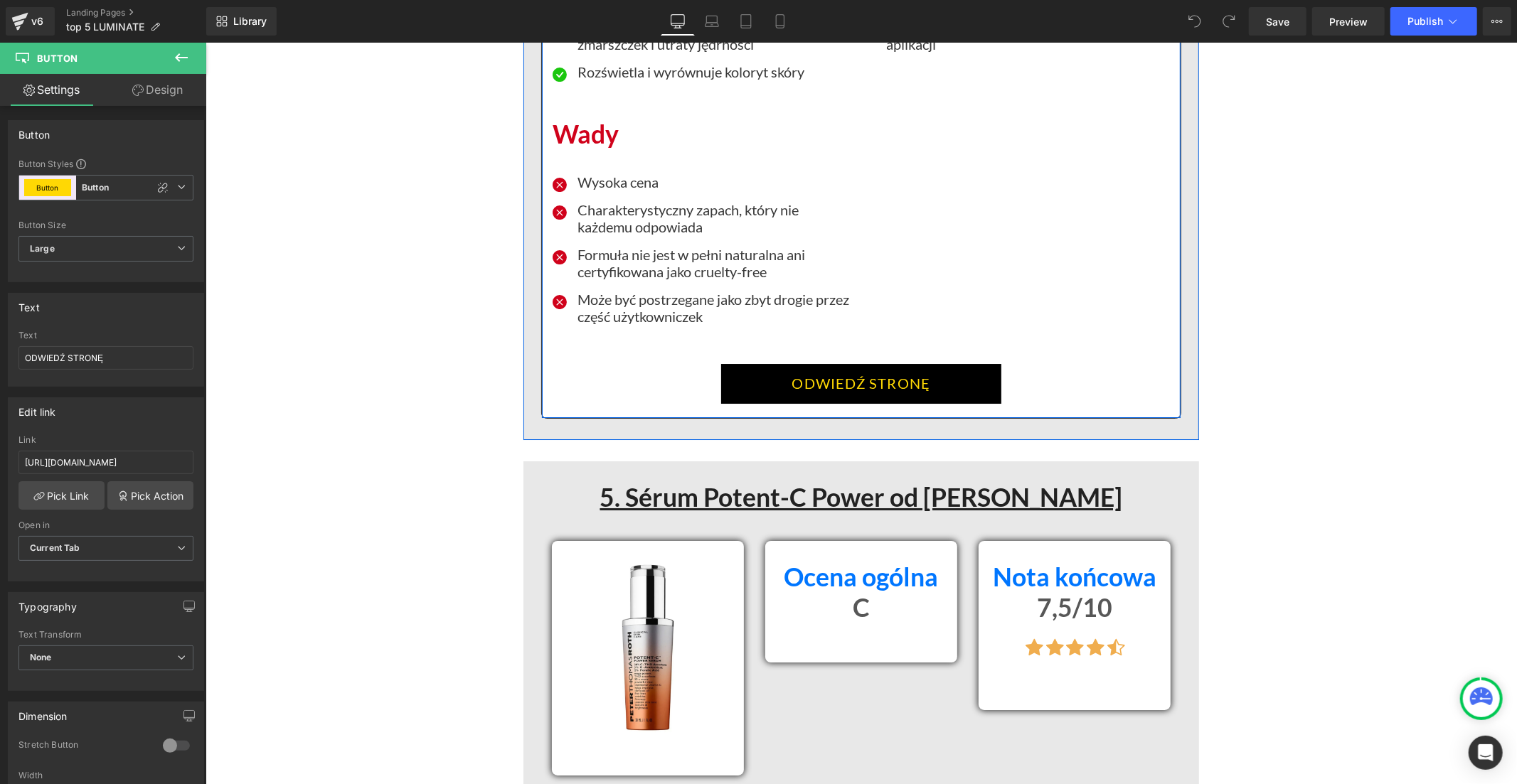
click at [743, 384] on link "ODWIEDŹ STRONĘ" at bounding box center [860, 383] width 281 height 40
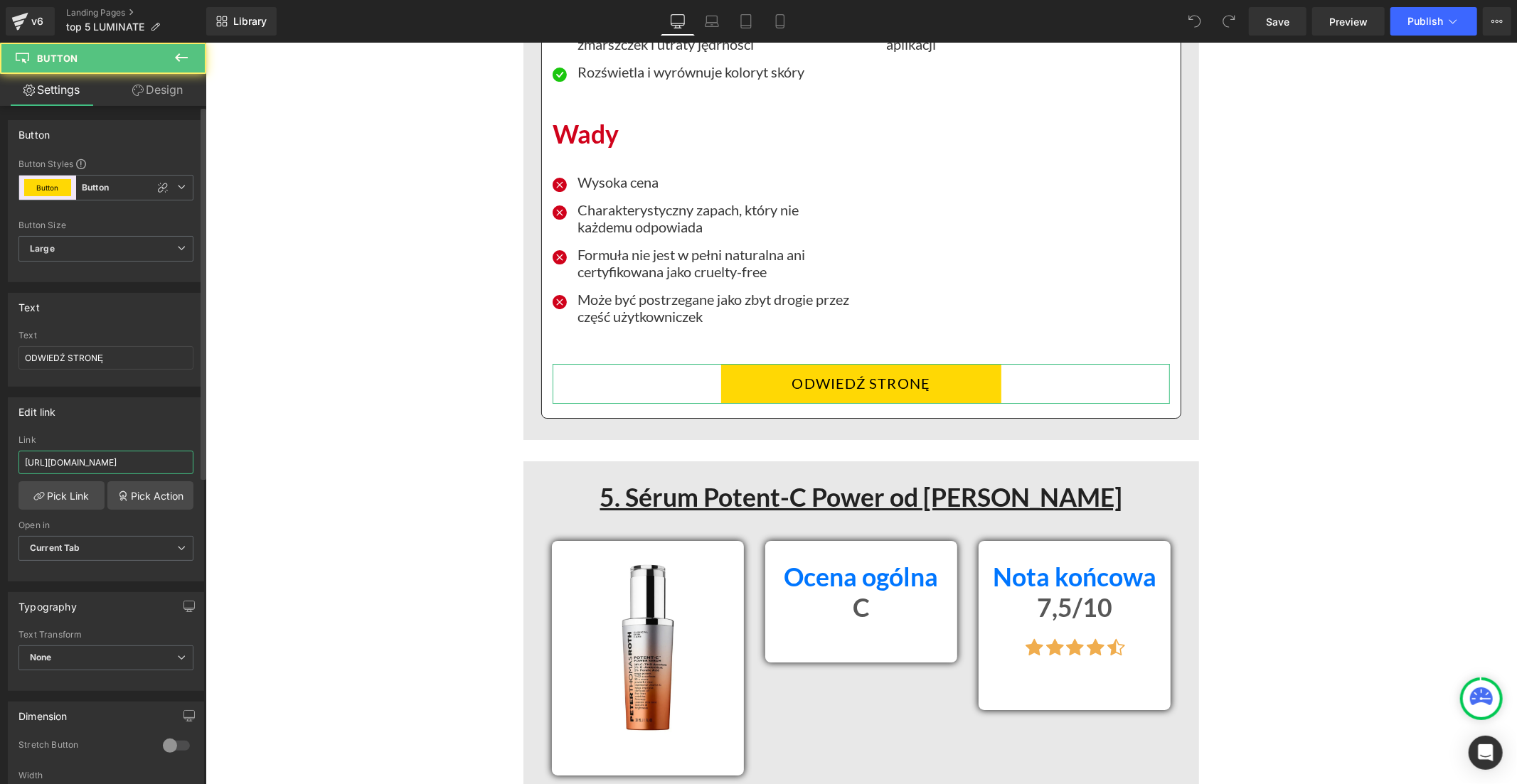
click at [157, 462] on input "https://inovita.co/products/luminate-face-serum-vitamine-c" at bounding box center [106, 463] width 175 height 23
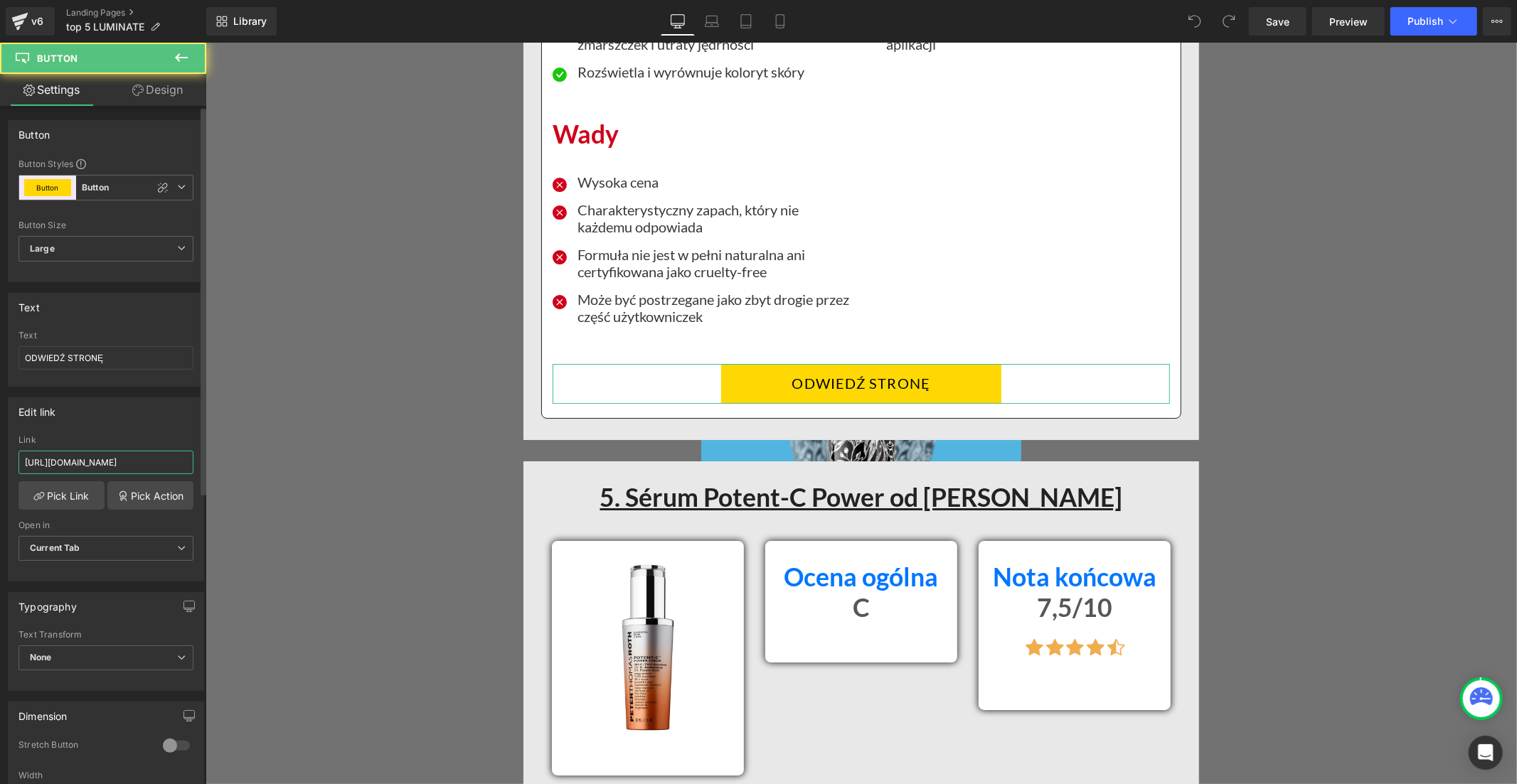
click at [157, 462] on input "https://inovita.co/products/luminate-face-serum-vitamine-c" at bounding box center [106, 463] width 175 height 23
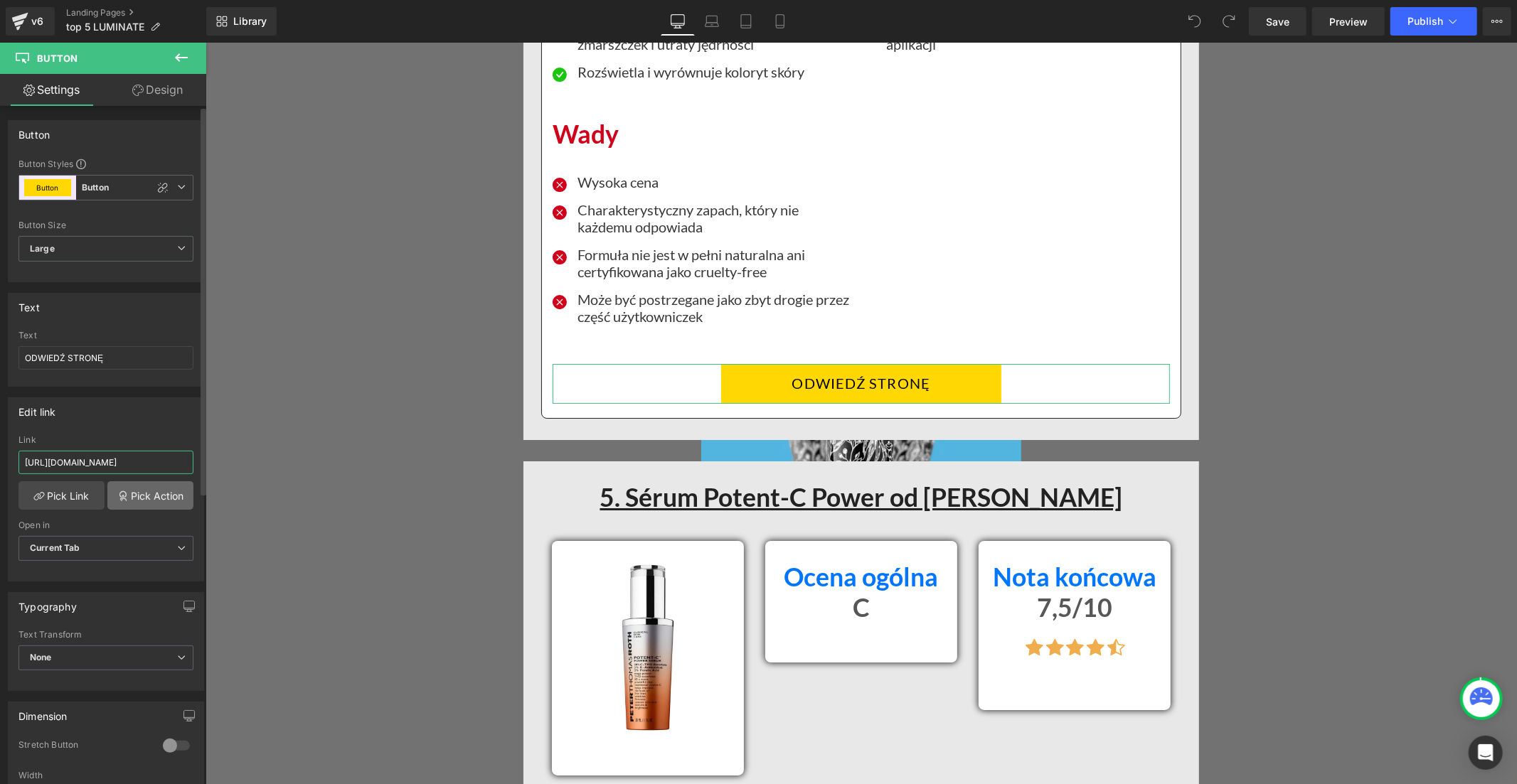
paste input "polska.com/products/luminate-face-serum-z-witamina"
type input "https://inovitapolska.com/products/luminate-face-serum-z-witamina-c"
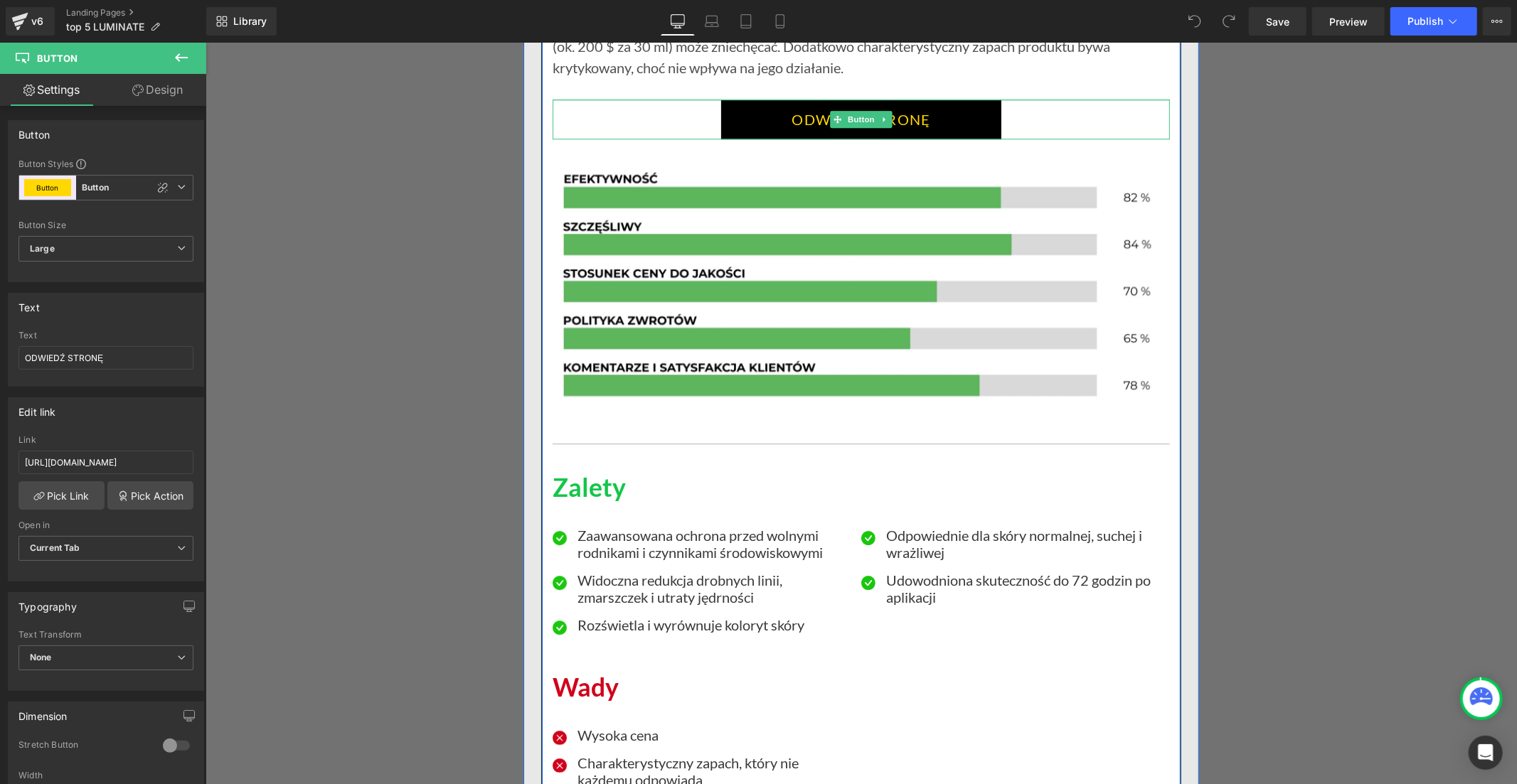
click at [731, 117] on link "ODWIEDŹ STRONĘ" at bounding box center [860, 119] width 281 height 40
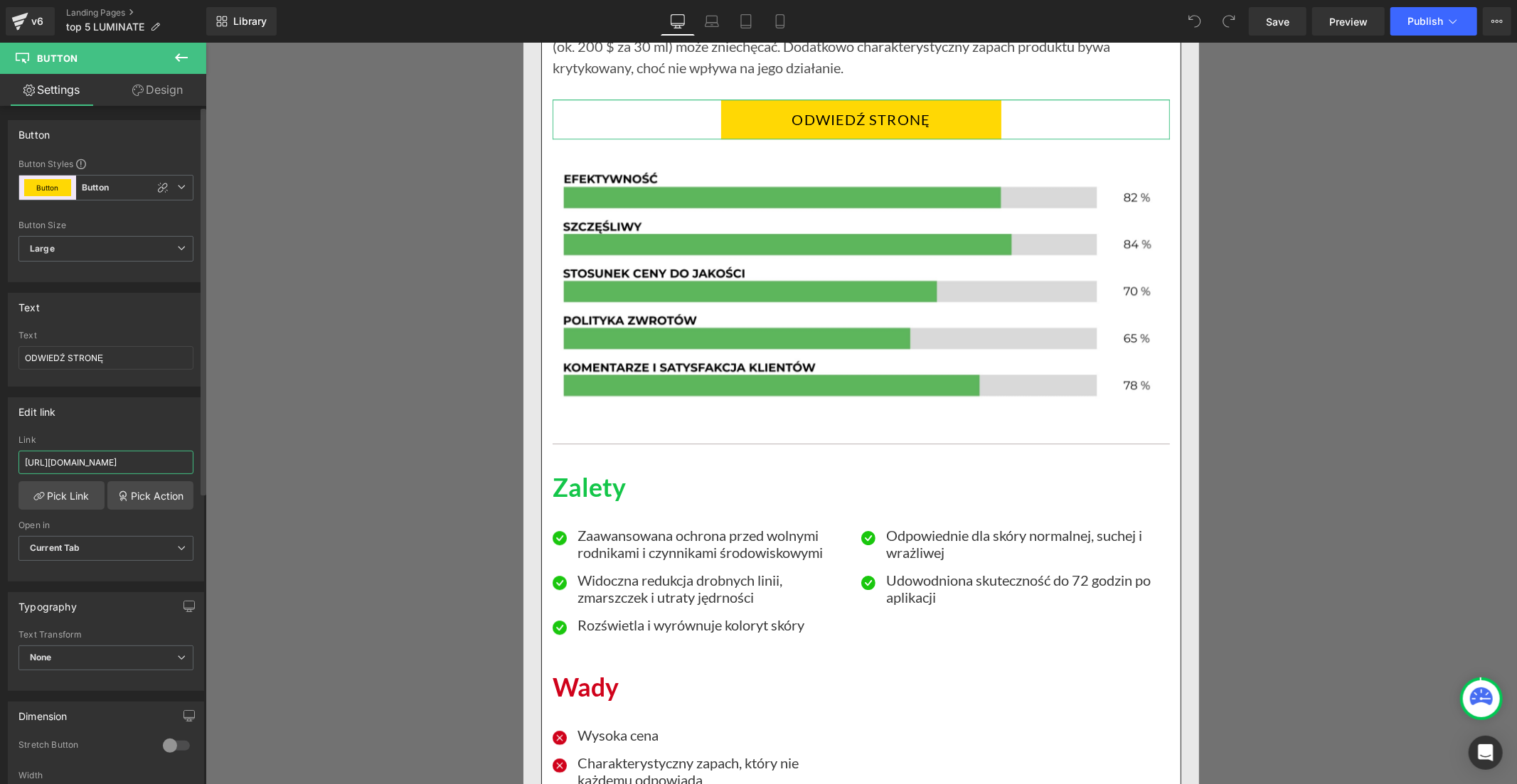
click at [139, 460] on input "https://inovitapolska.com/products/luminate-face-serum-z-witamina-c" at bounding box center [106, 463] width 175 height 23
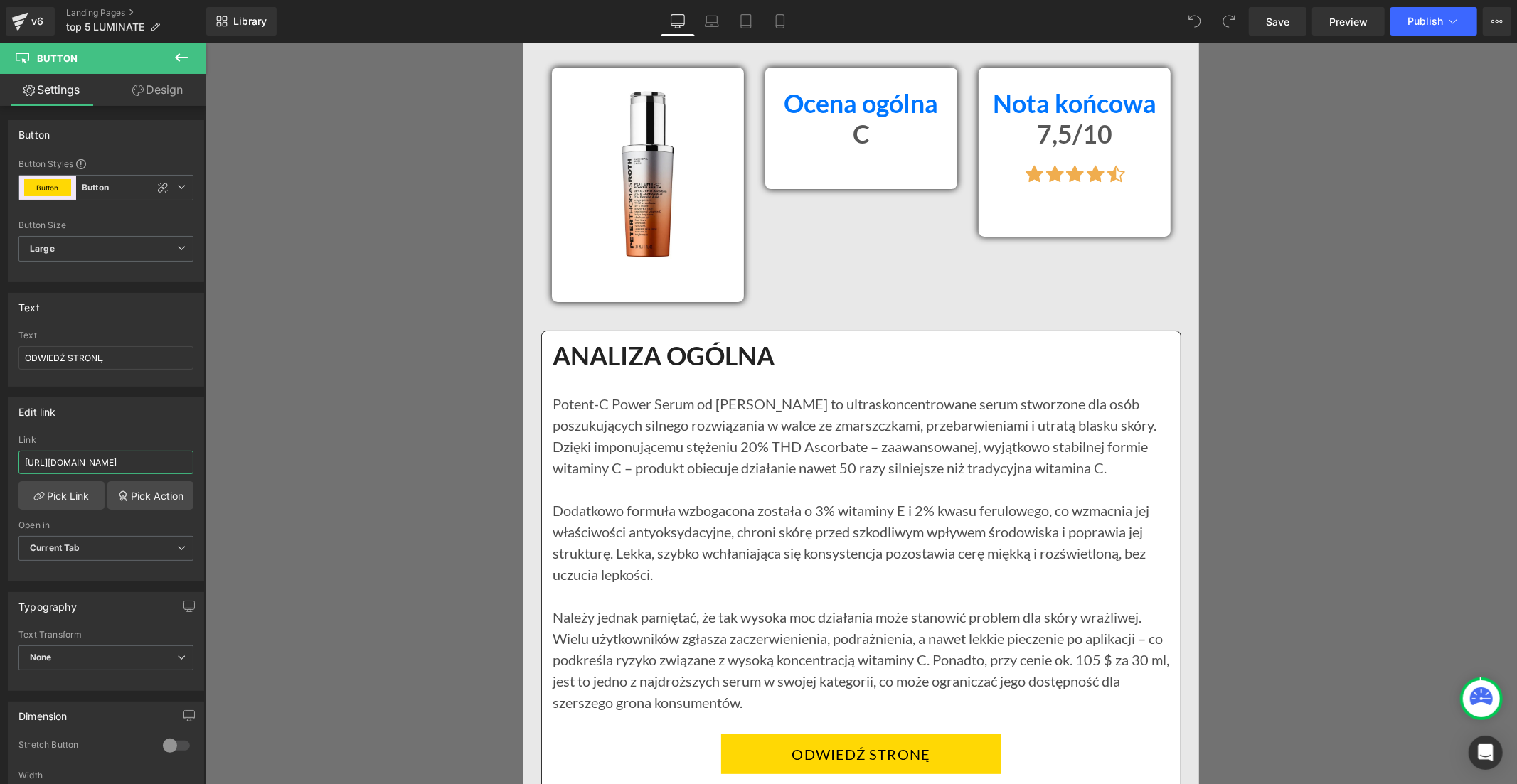
scroll to position [9558, 0]
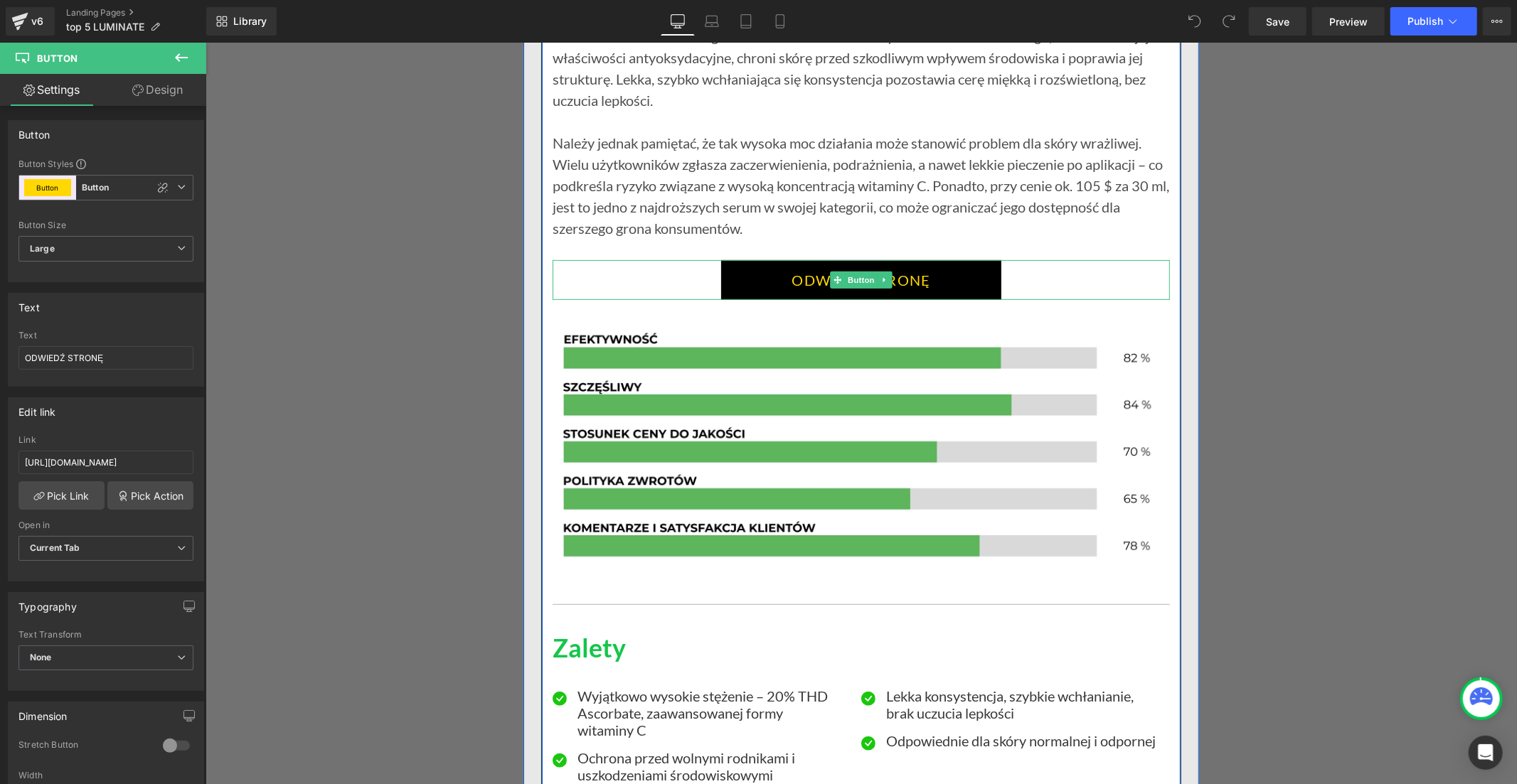
click at [757, 277] on link "ODWIEDŹ STRONĘ" at bounding box center [860, 279] width 281 height 40
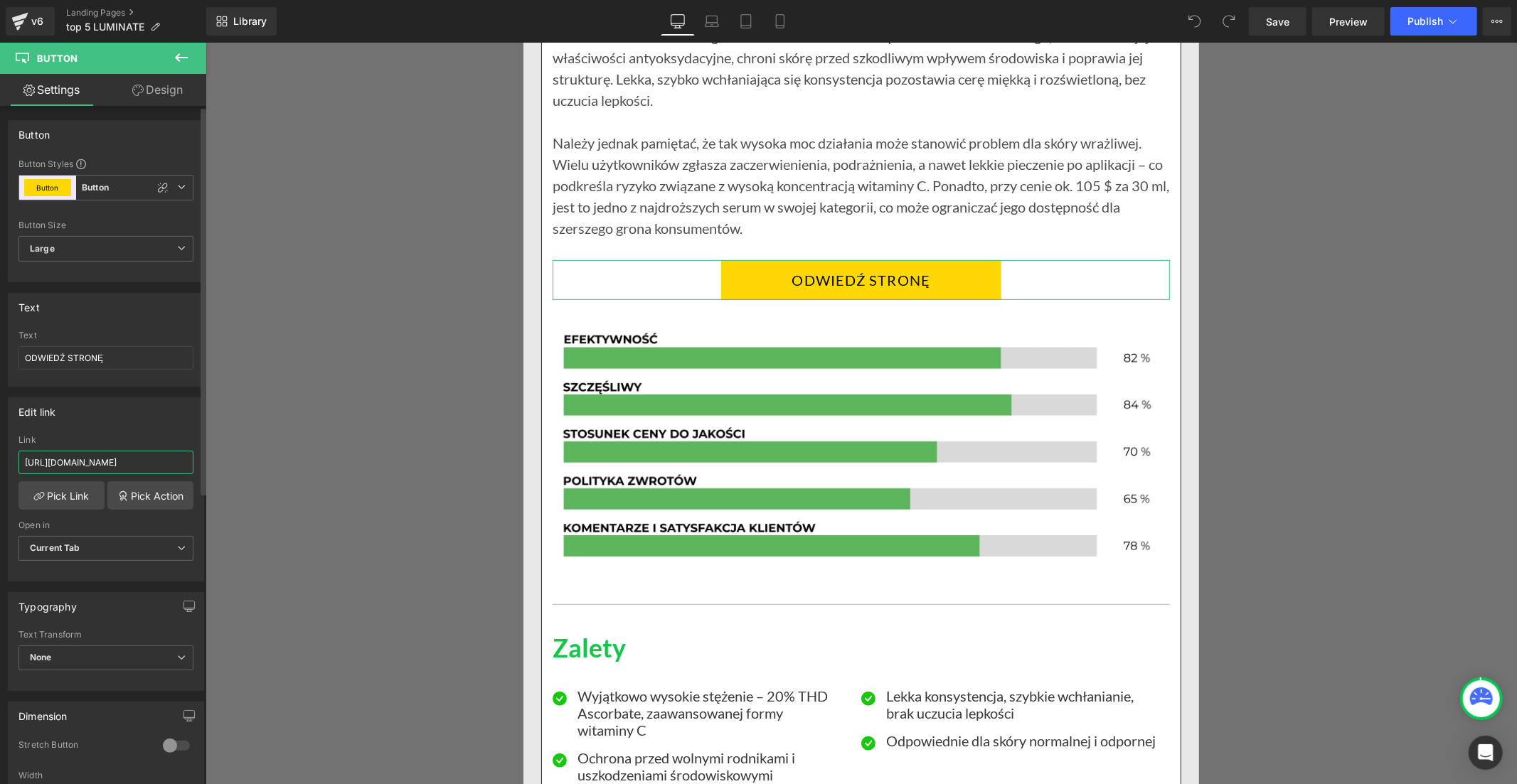
click at [135, 462] on input "https://inovita.co/products/luminate-face-serum-vitamine-c" at bounding box center [106, 463] width 175 height 23
type input "https://inovitapolska.com/products/luminate-face-serum-z-witamina-c"
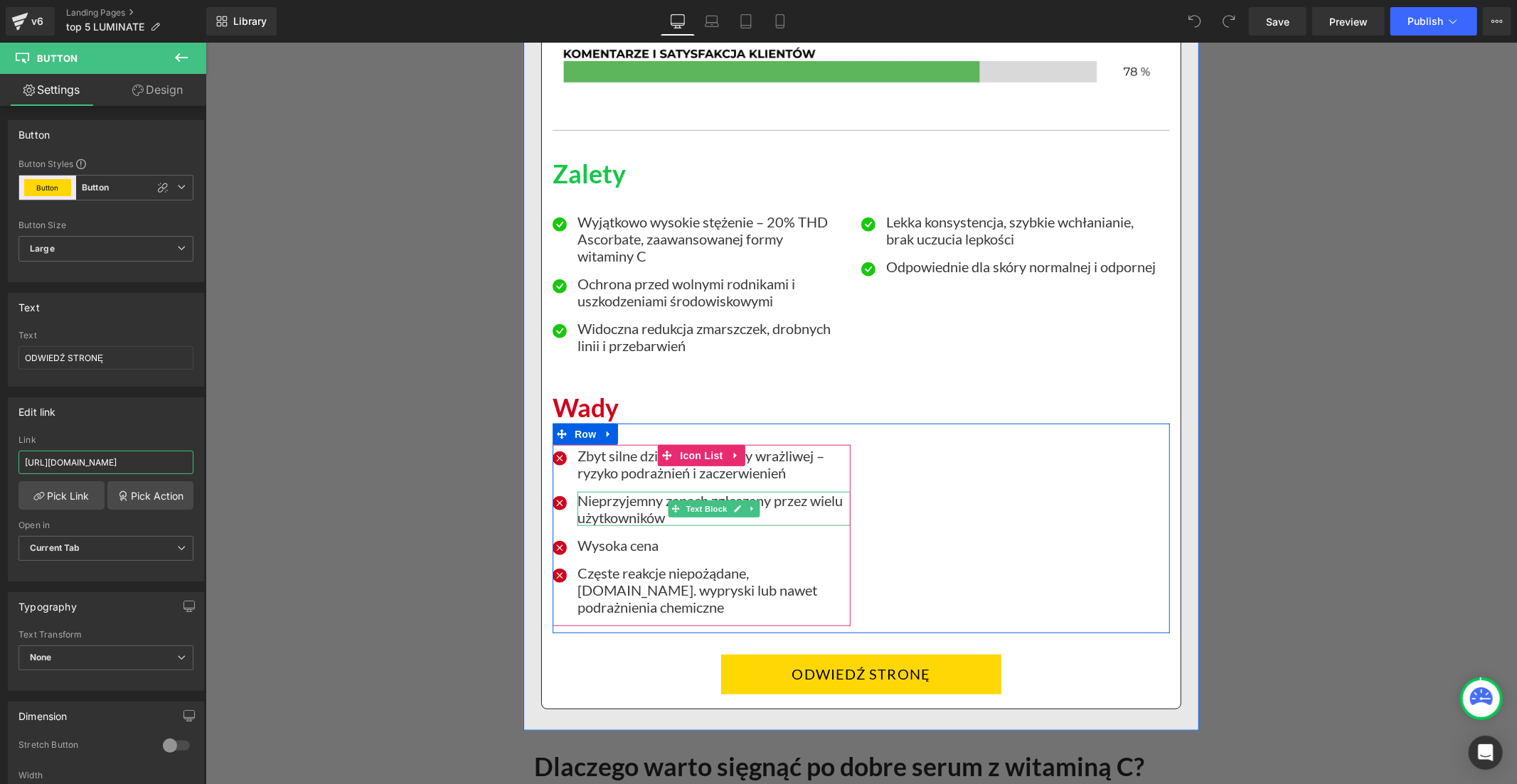
scroll to position [10347, 0]
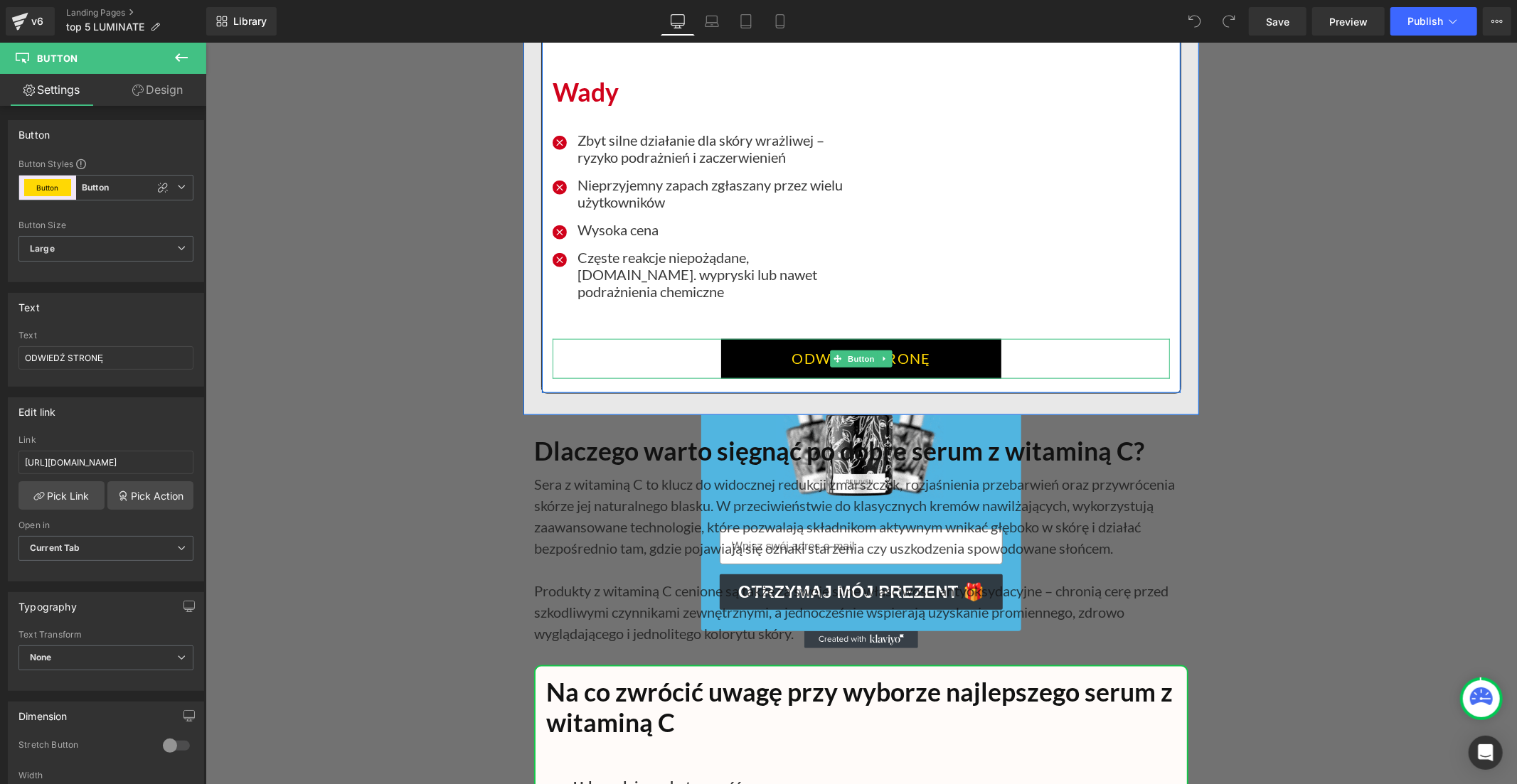
click at [730, 338] on link "ODWIEDŹ STRONĘ" at bounding box center [860, 358] width 281 height 40
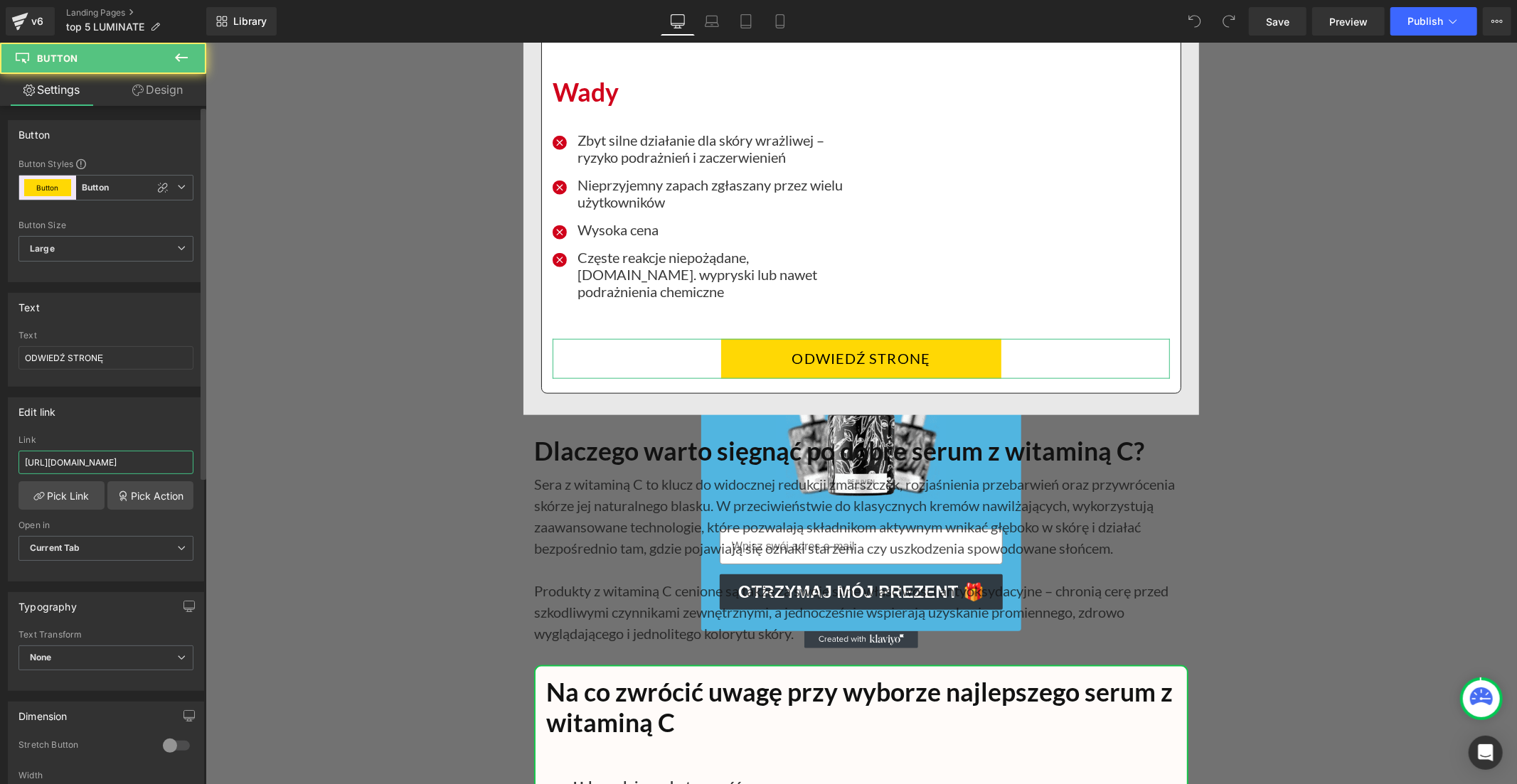
click at [106, 463] on input "https://inovita.co/products/luminate-face-serum-vitamine-c" at bounding box center [106, 463] width 175 height 23
paste input "polska.com/products/luminate-face-serum-z-witamina"
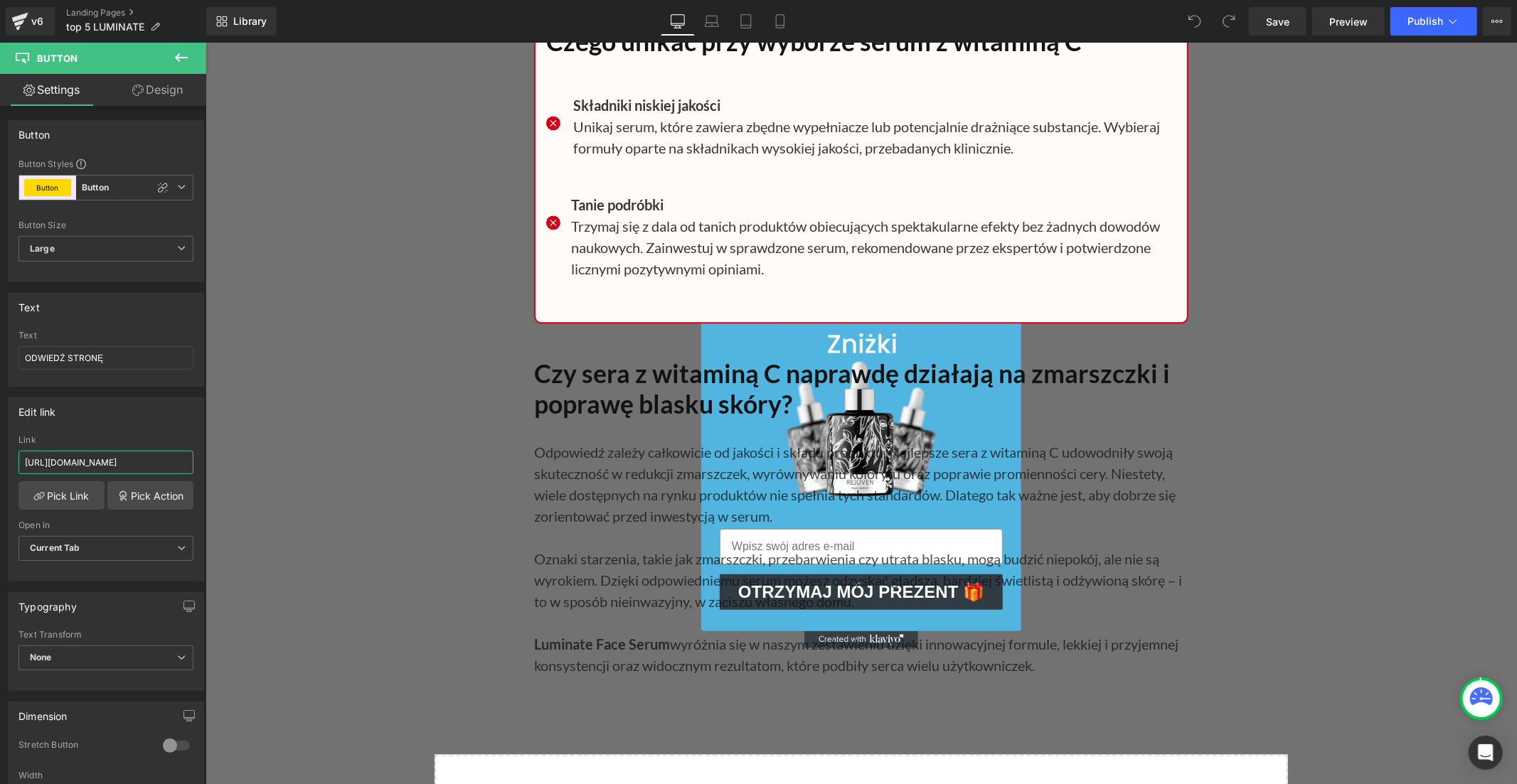
scroll to position [11690, 0]
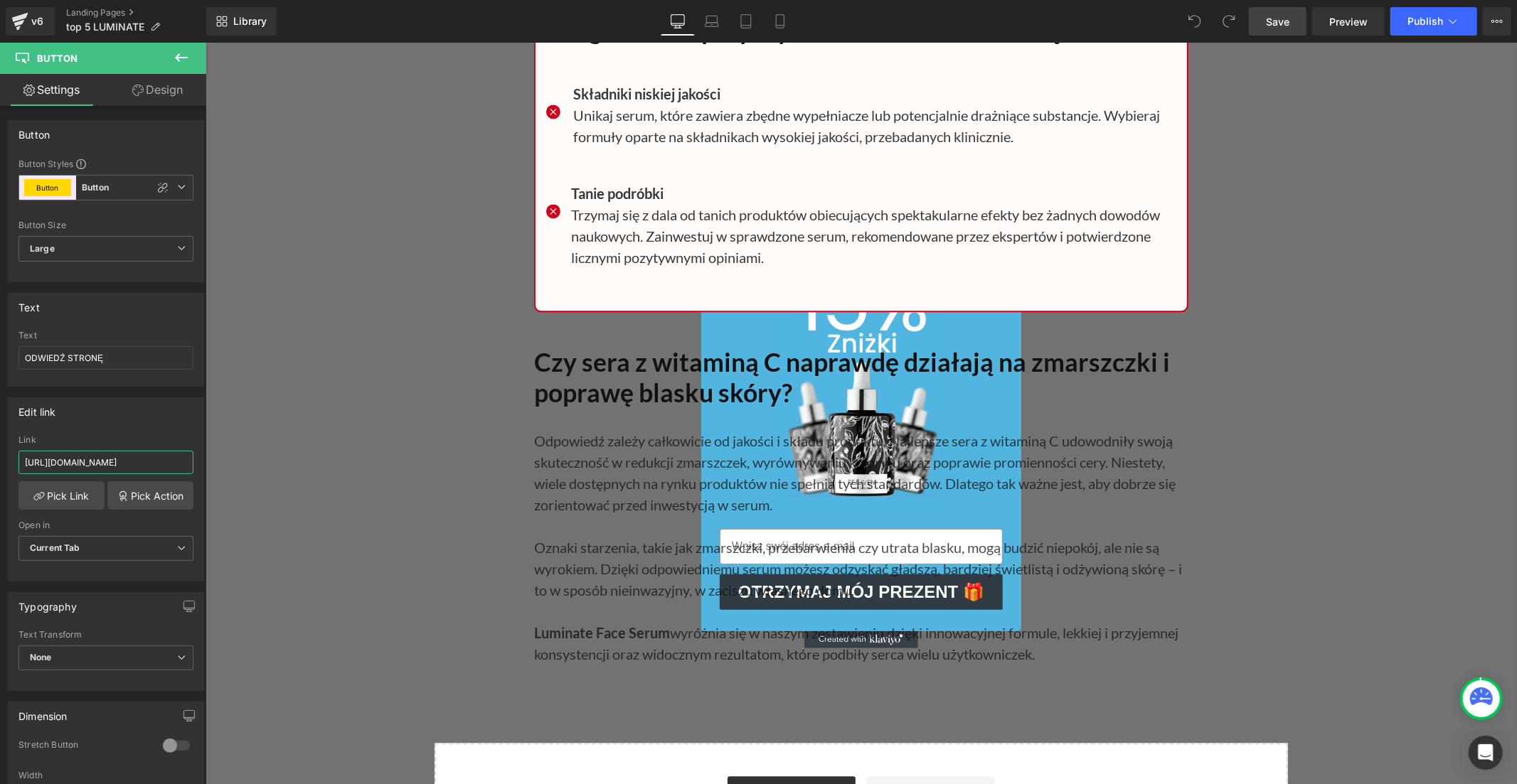
type input "https://inovitapolska.com/products/luminate-face-serum-z-witamina-c"
click at [1282, 21] on span "Save" at bounding box center [1277, 21] width 23 height 15
click at [1417, 22] on span "Publish" at bounding box center [1425, 21] width 35 height 12
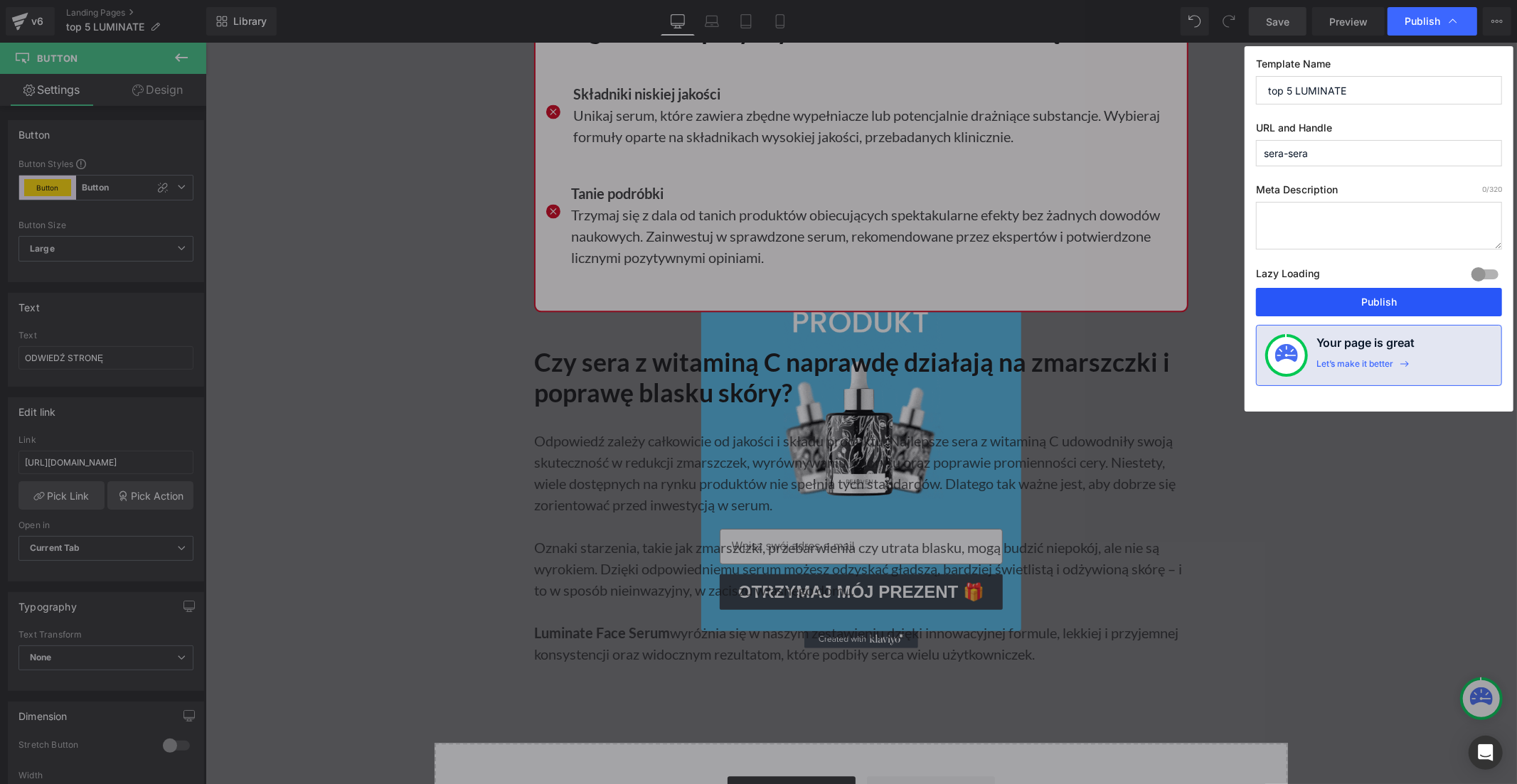
click at [1352, 301] on button "Publish" at bounding box center [1378, 302] width 246 height 29
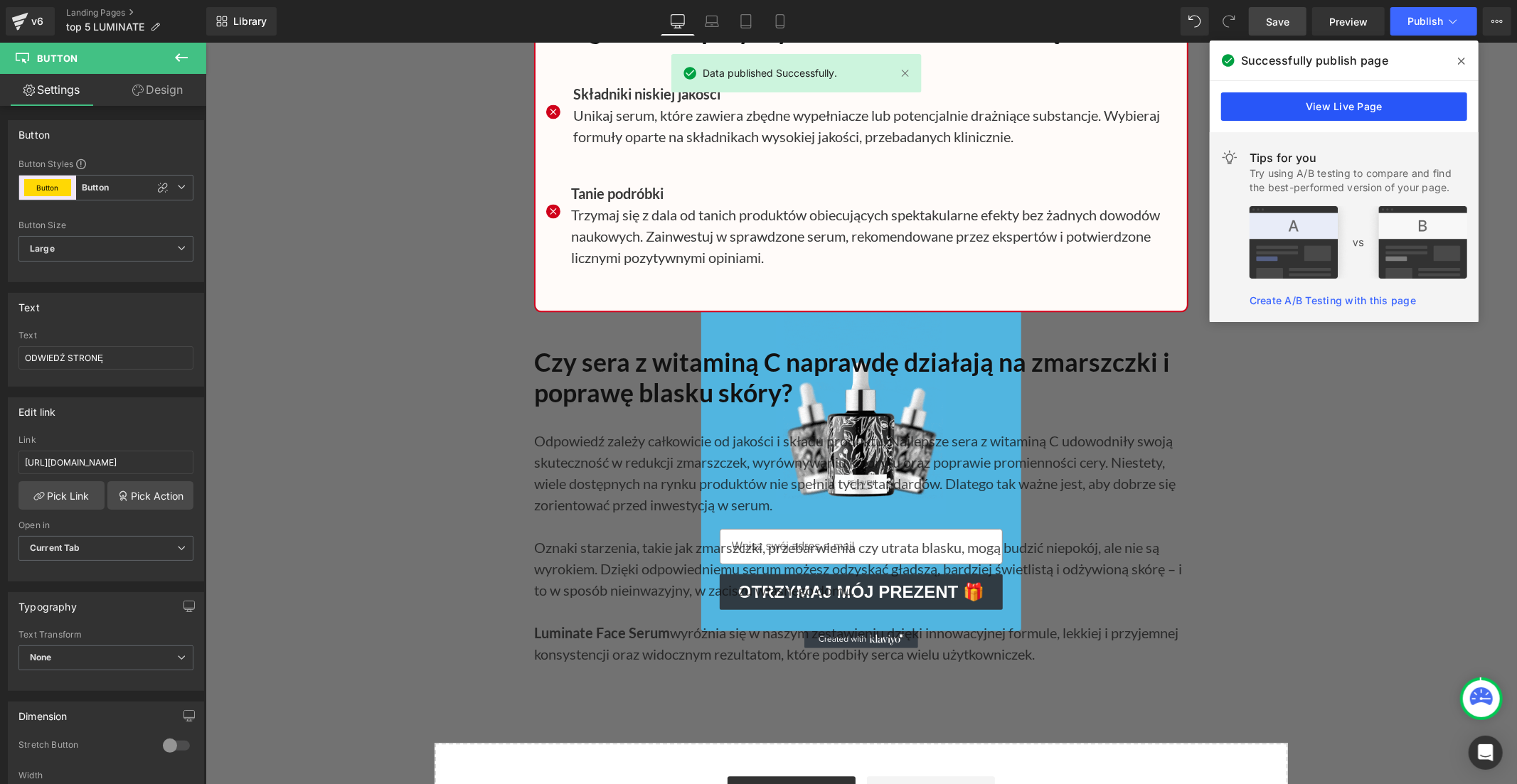
click at [1280, 101] on link "View Live Page" at bounding box center [1343, 106] width 246 height 29
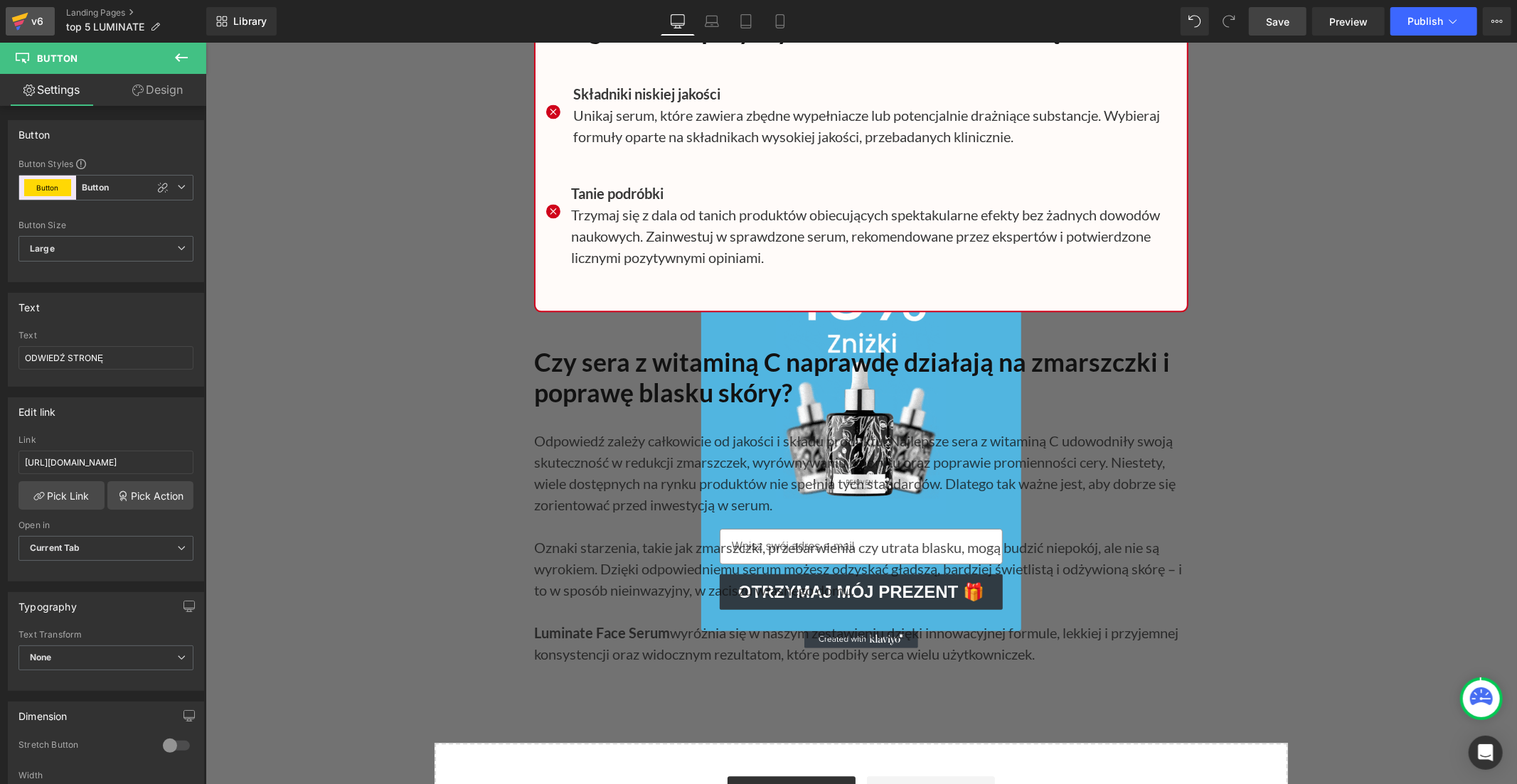
click at [19, 22] on icon at bounding box center [19, 23] width 10 height 7
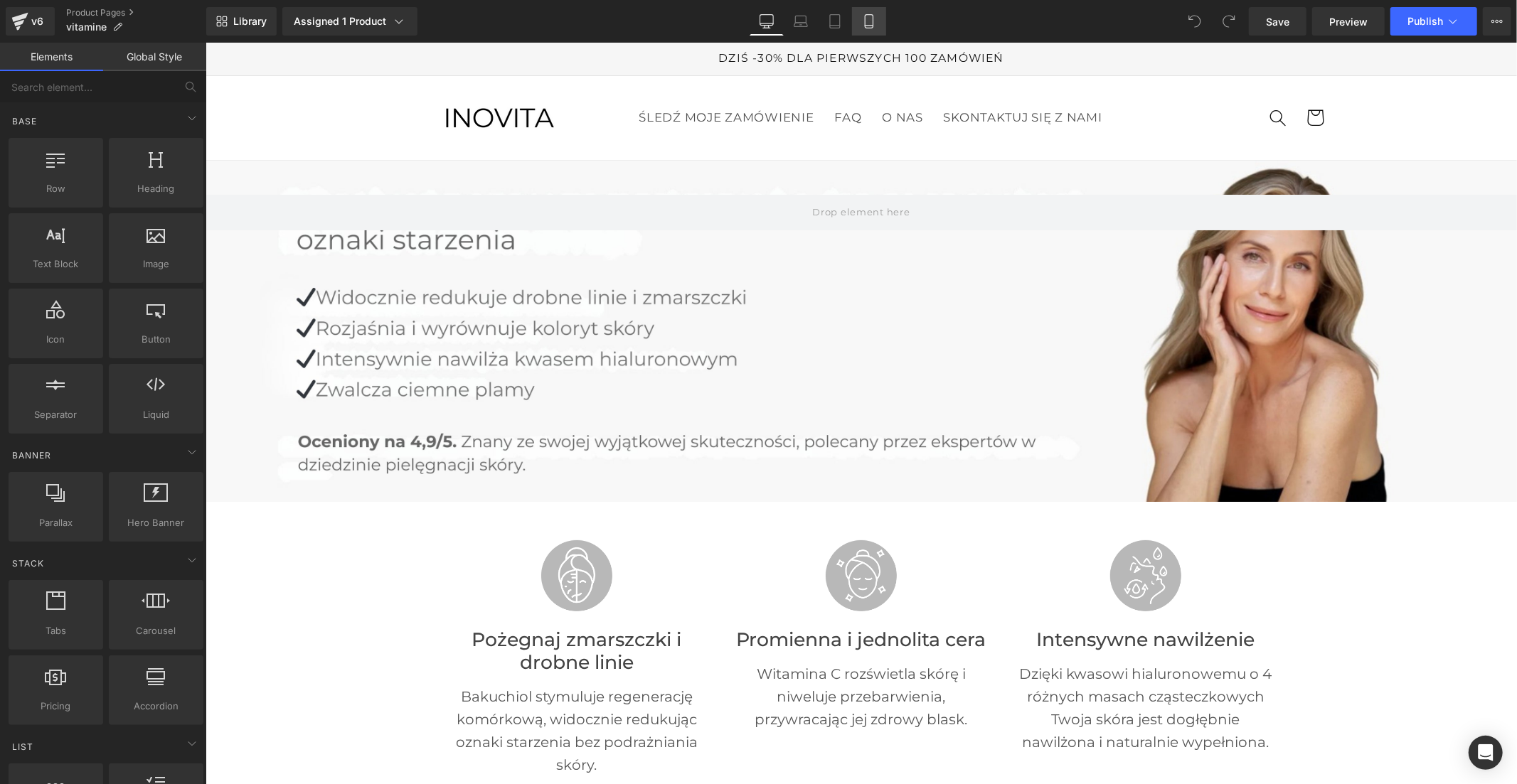
click at [864, 24] on icon at bounding box center [869, 21] width 14 height 14
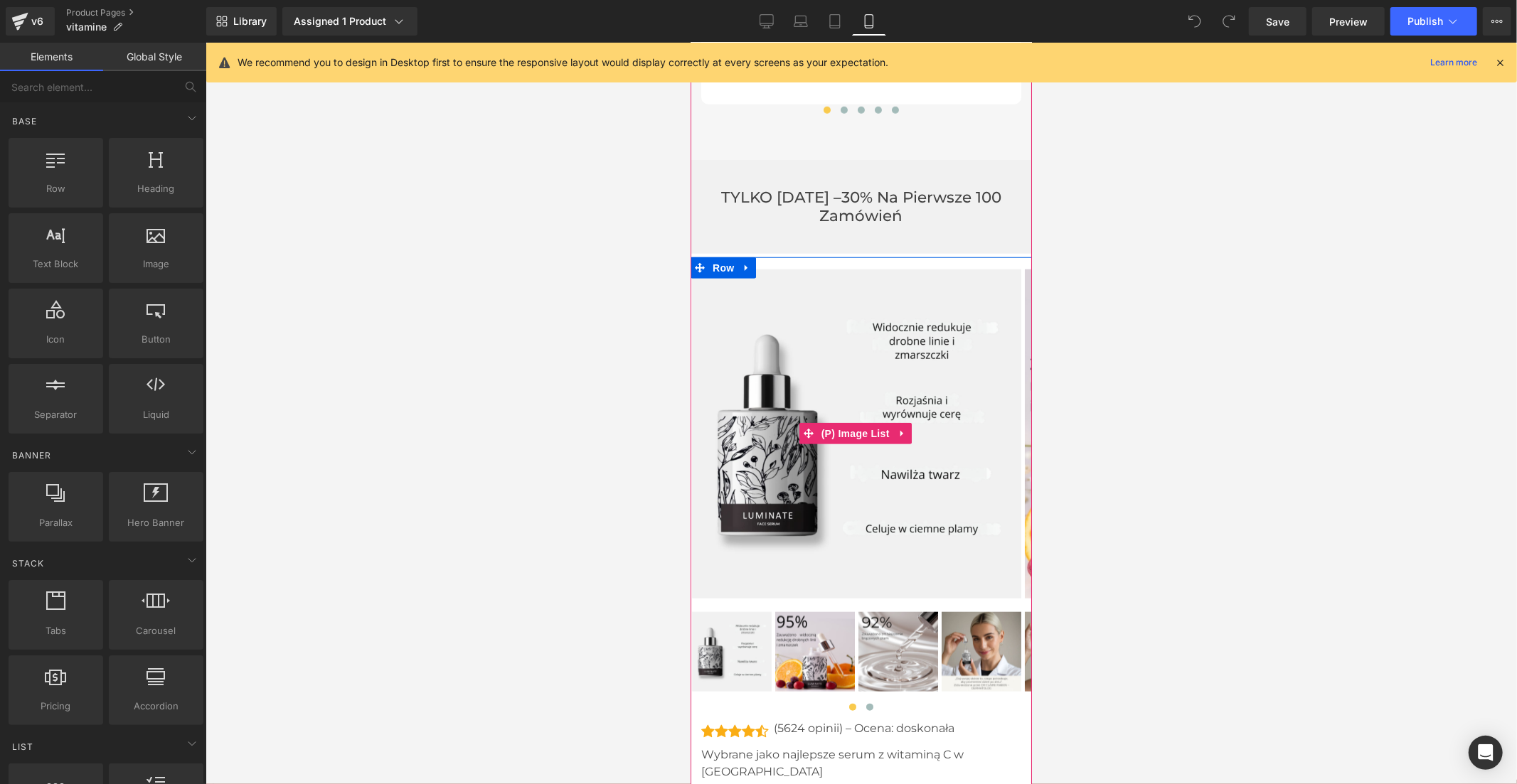
scroll to position [5608, 0]
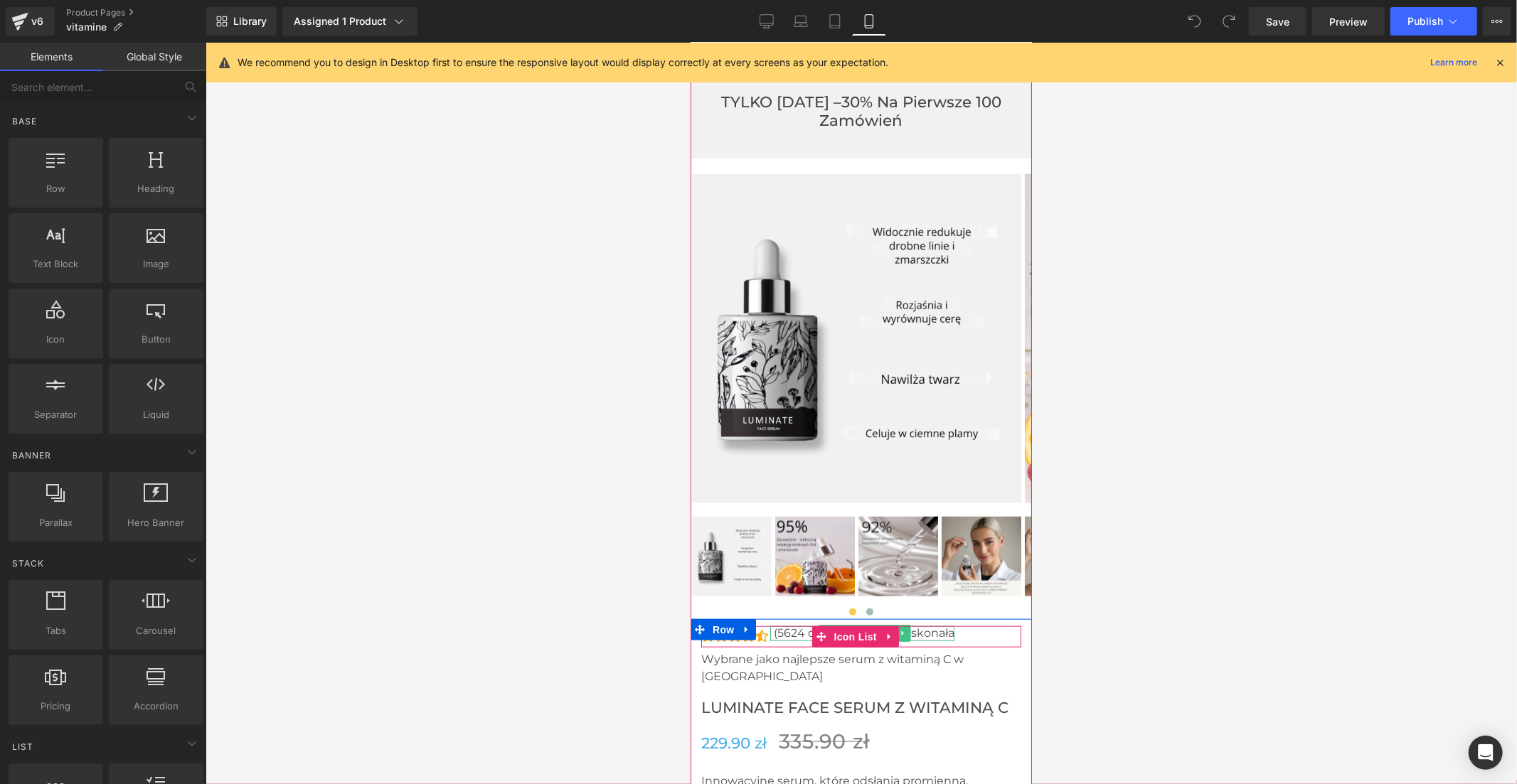
click at [793, 626] on p "(5624 opinii) – Ocena: doskonała" at bounding box center [863, 633] width 180 height 15
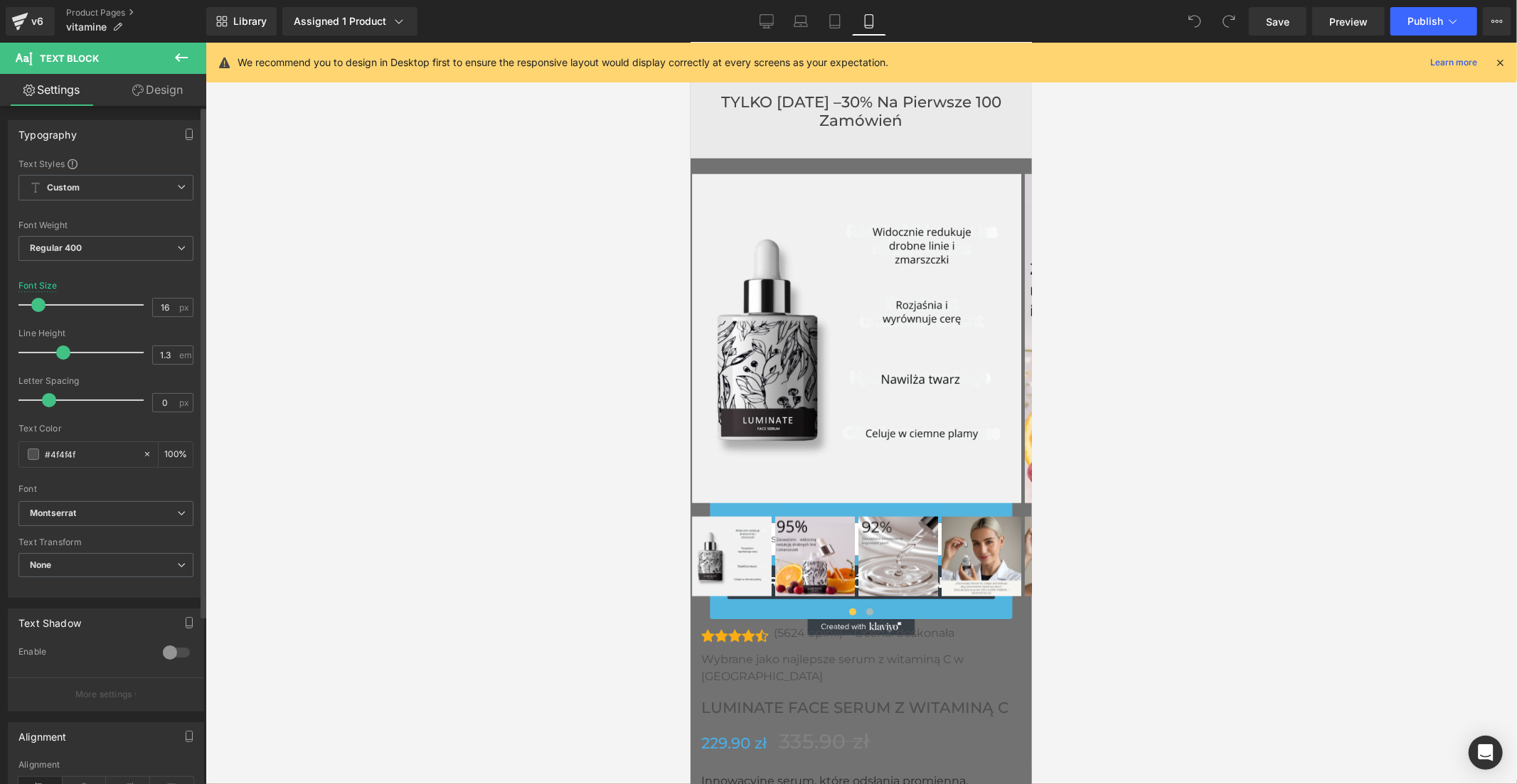
click at [58, 353] on span at bounding box center [63, 352] width 14 height 14
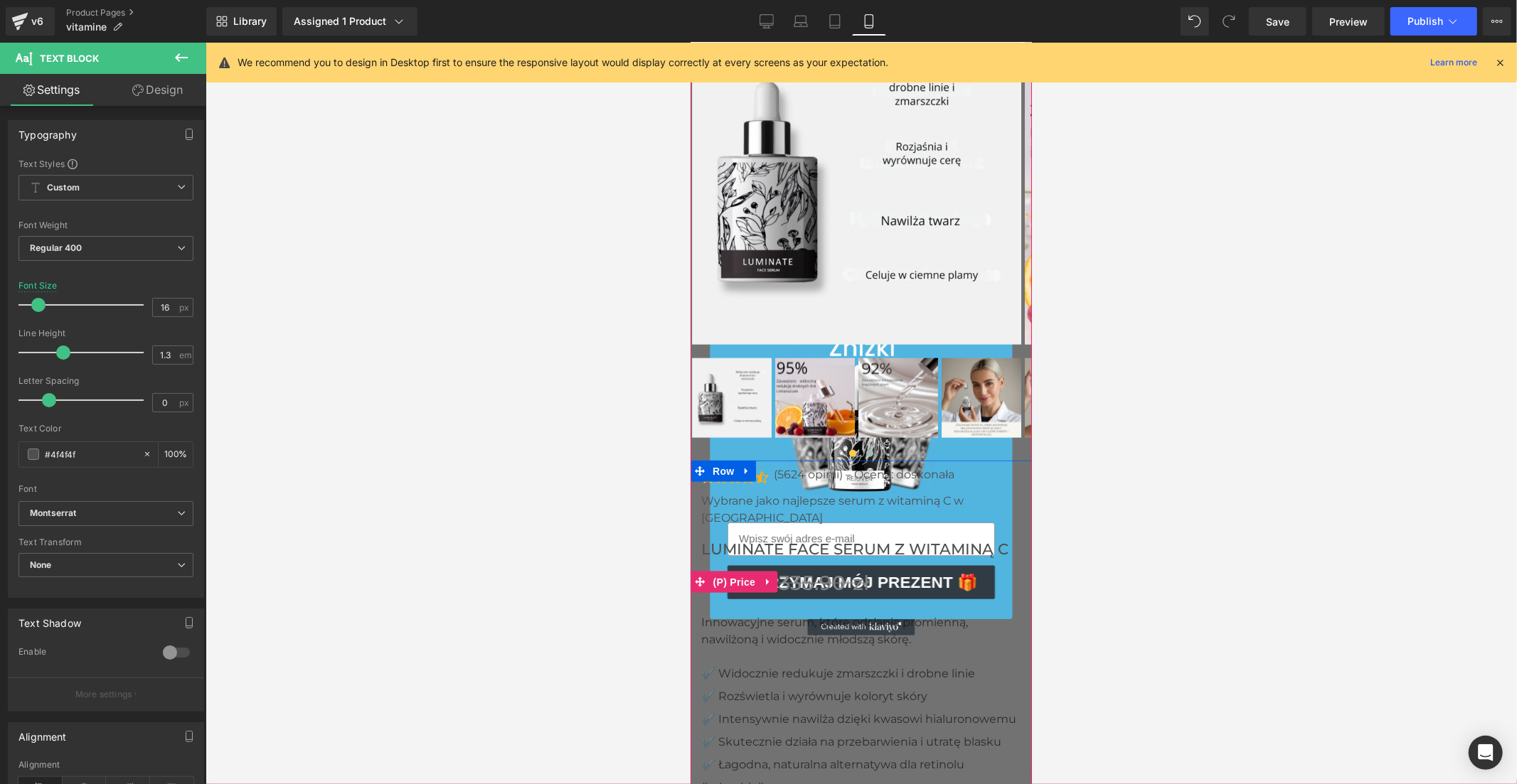
scroll to position [5845, 0]
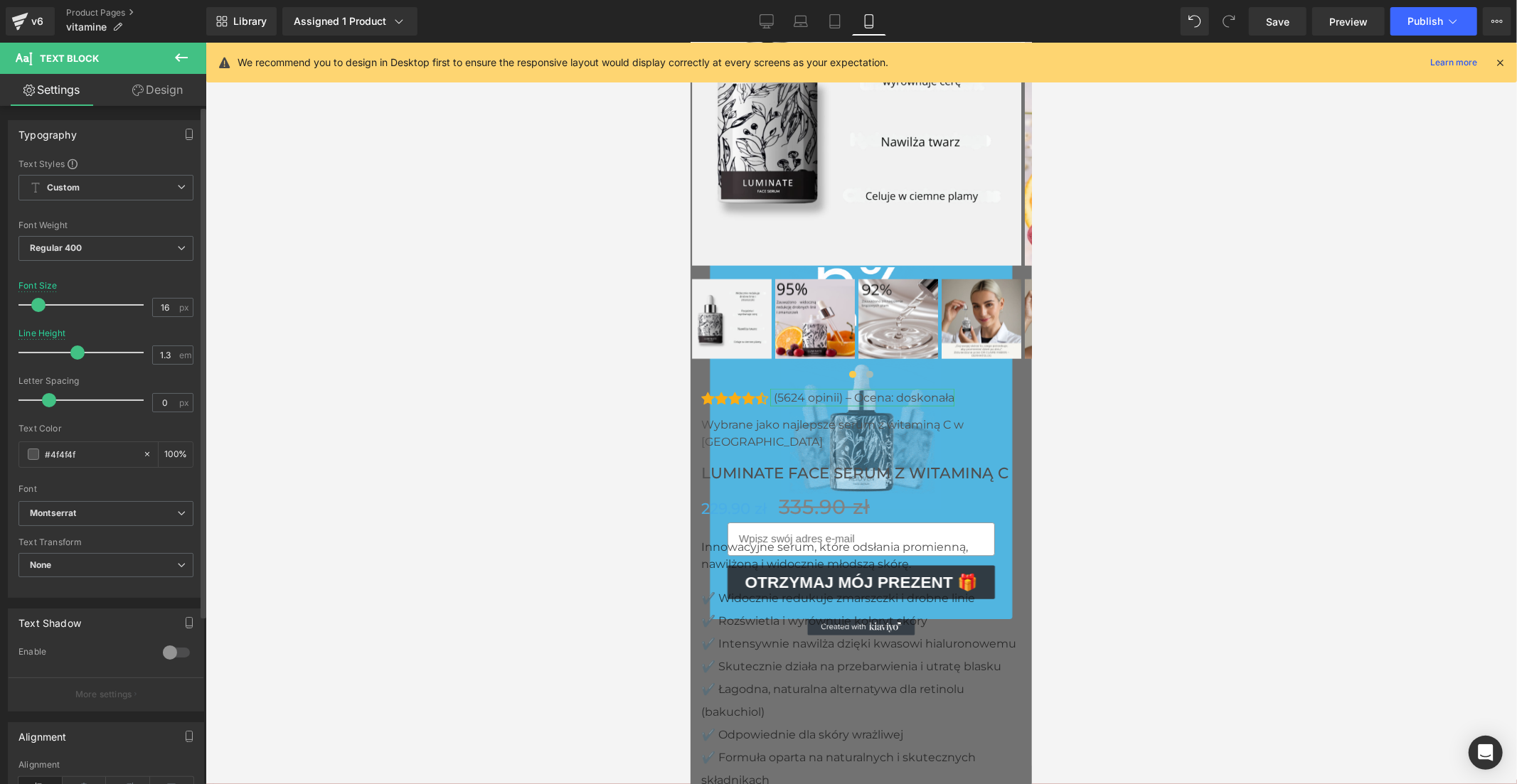
drag, startPoint x: 65, startPoint y: 354, endPoint x: 77, endPoint y: 347, distance: 13.9
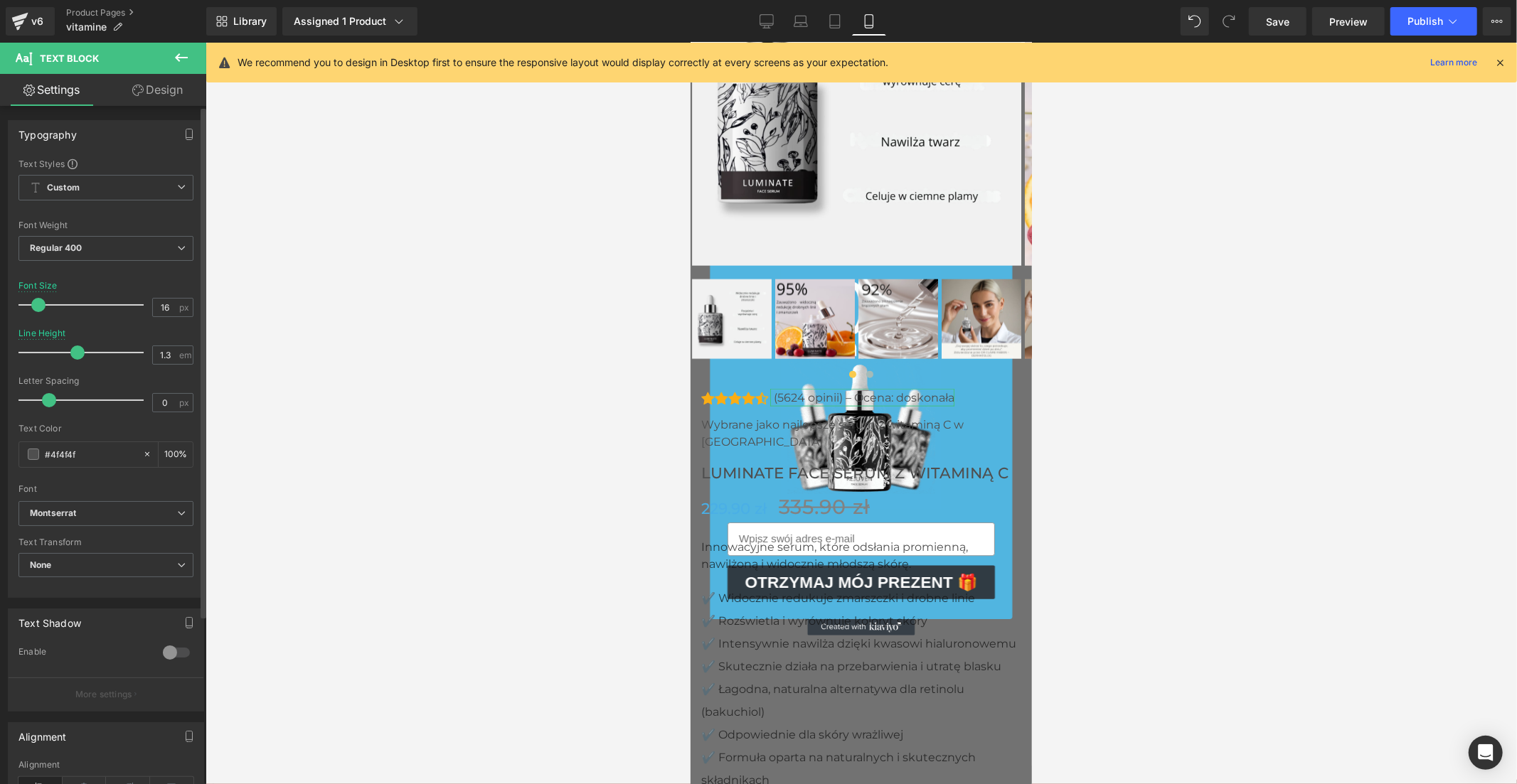
click at [77, 347] on span at bounding box center [77, 352] width 14 height 14
click at [1284, 17] on span "Save" at bounding box center [1277, 21] width 23 height 15
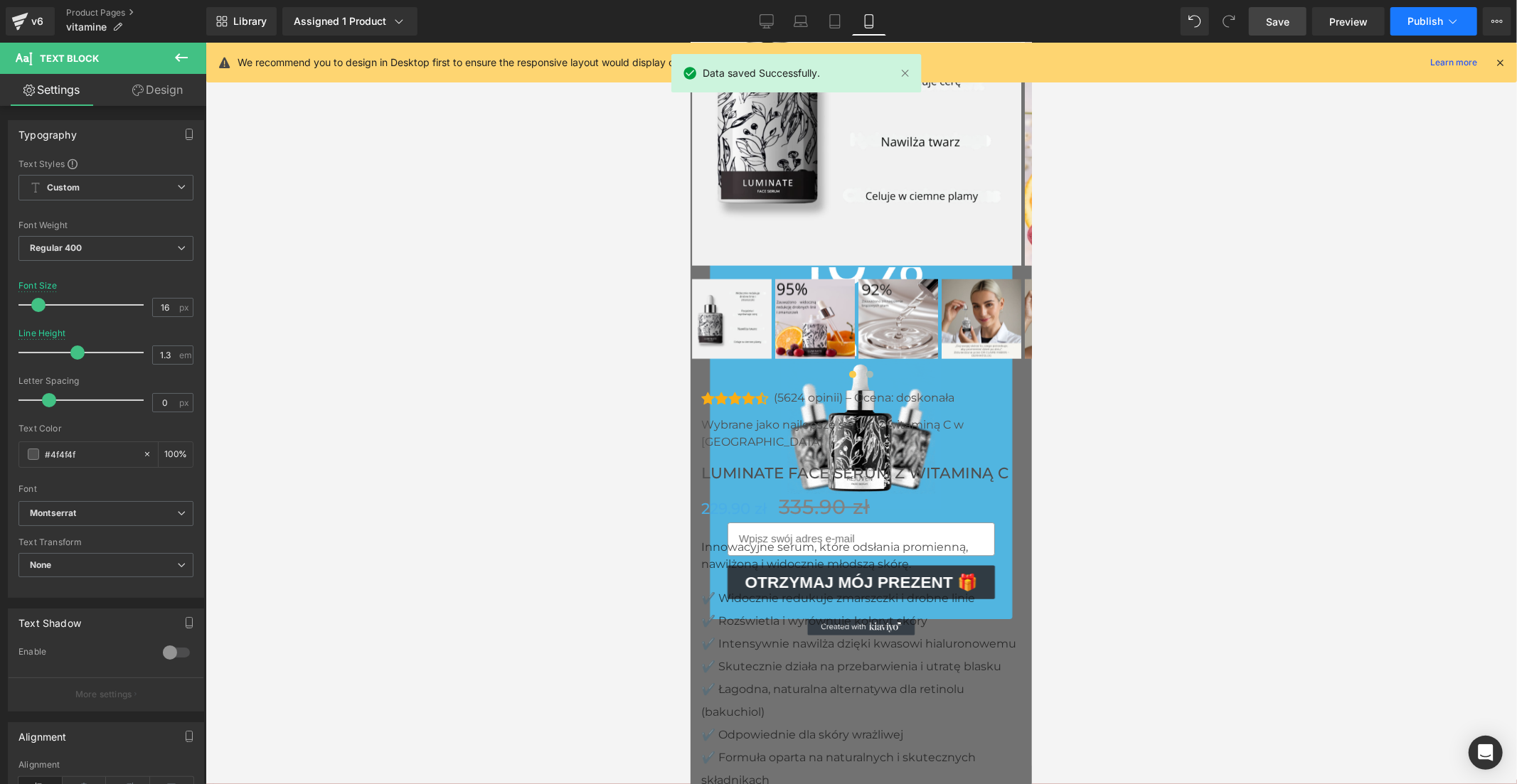
click at [1436, 23] on span "Publish" at bounding box center [1425, 21] width 35 height 12
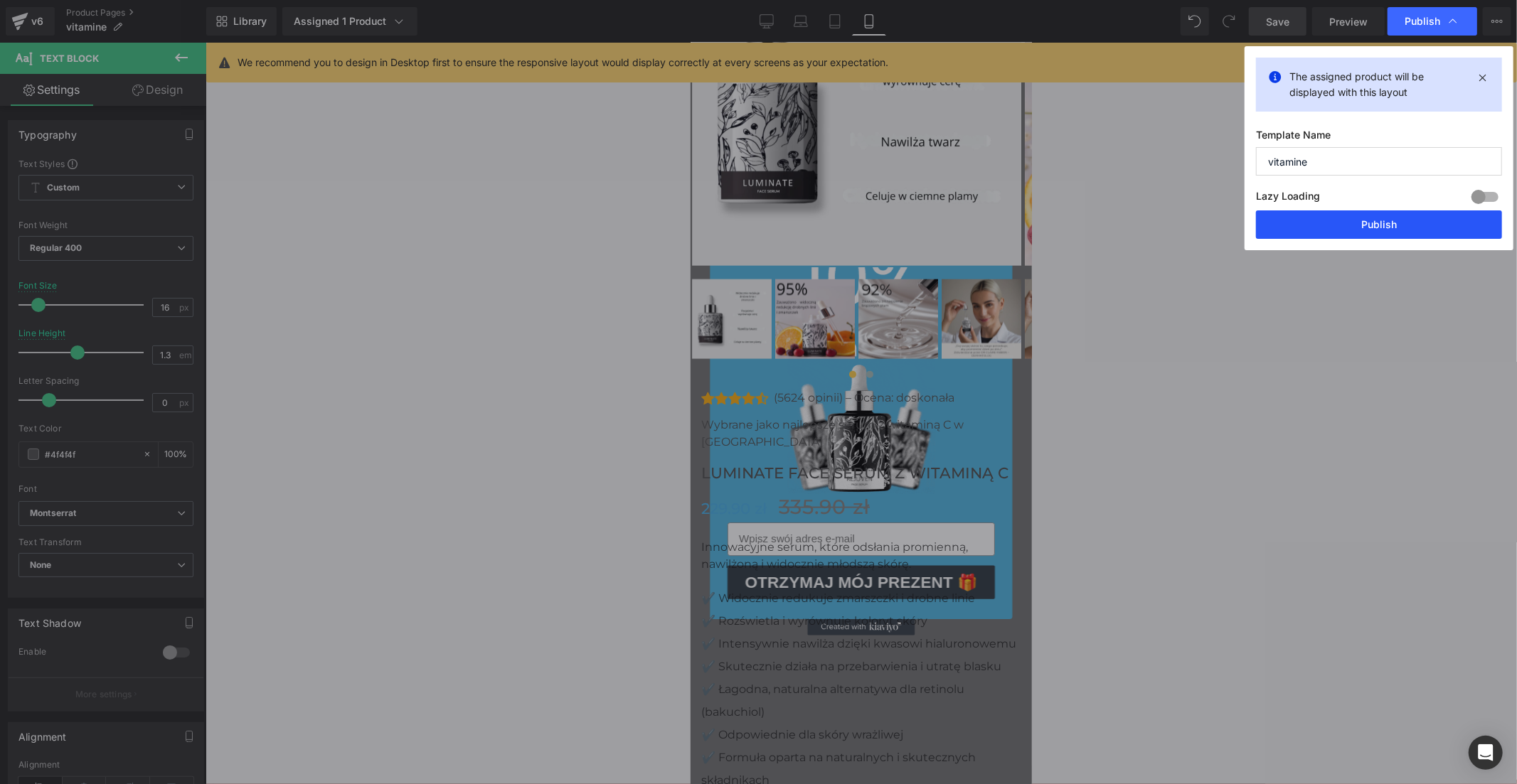
click at [1359, 224] on button "Publish" at bounding box center [1378, 224] width 246 height 29
